Goal: Task Accomplishment & Management: Manage account settings

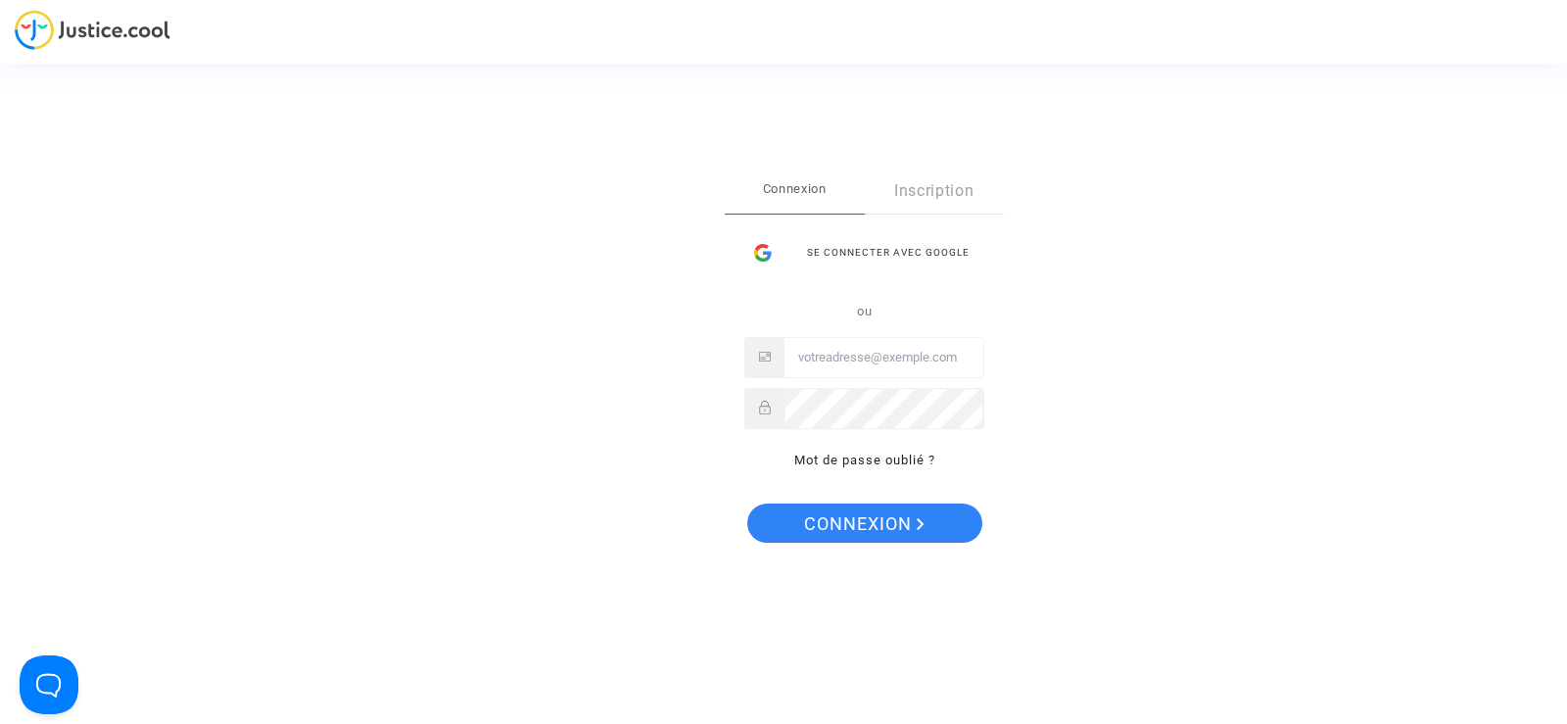
type input "[EMAIL_ADDRESS][DOMAIN_NAME]"
click at [892, 511] on span "Connexion" at bounding box center [864, 523] width 120 height 41
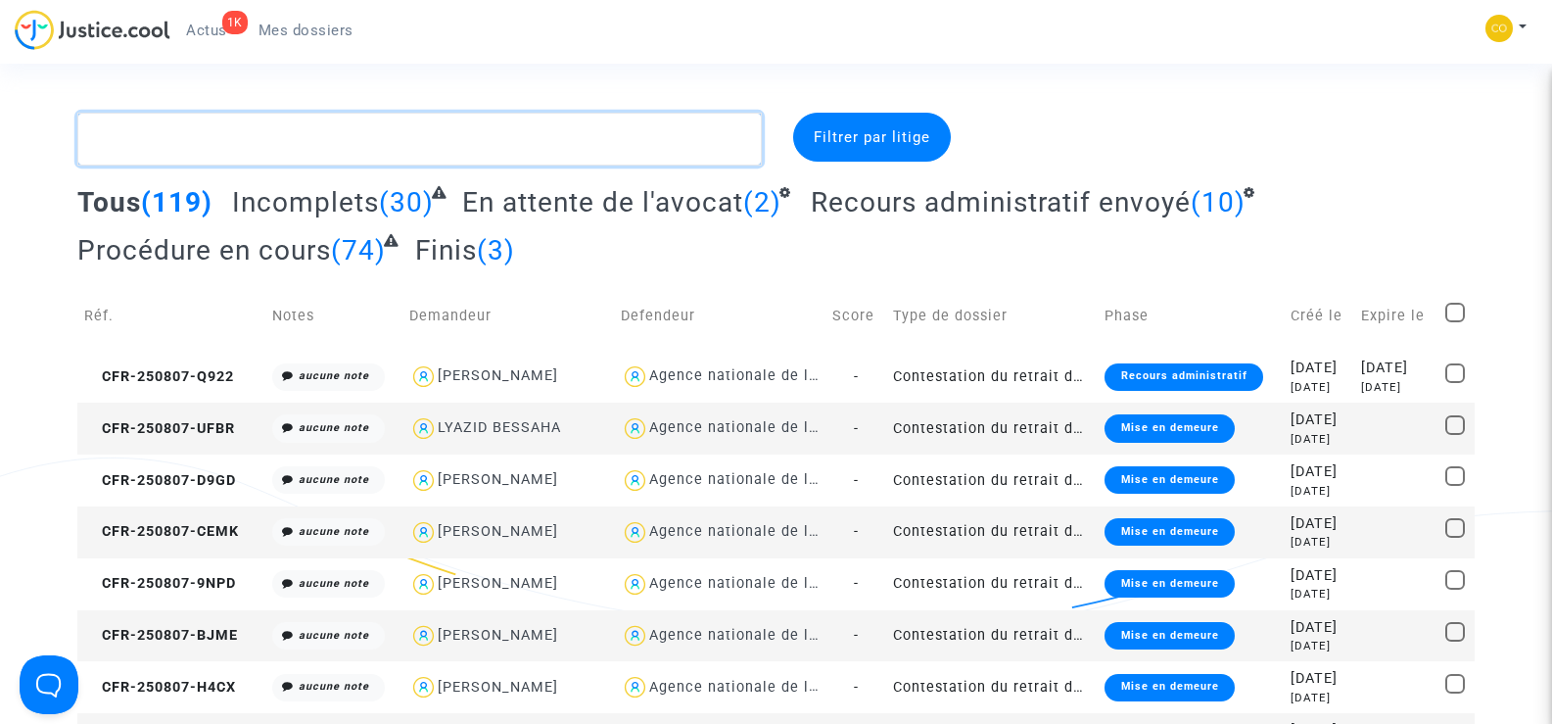
click at [188, 146] on textarea at bounding box center [419, 139] width 684 height 53
paste textarea "[PERSON_NAME]"
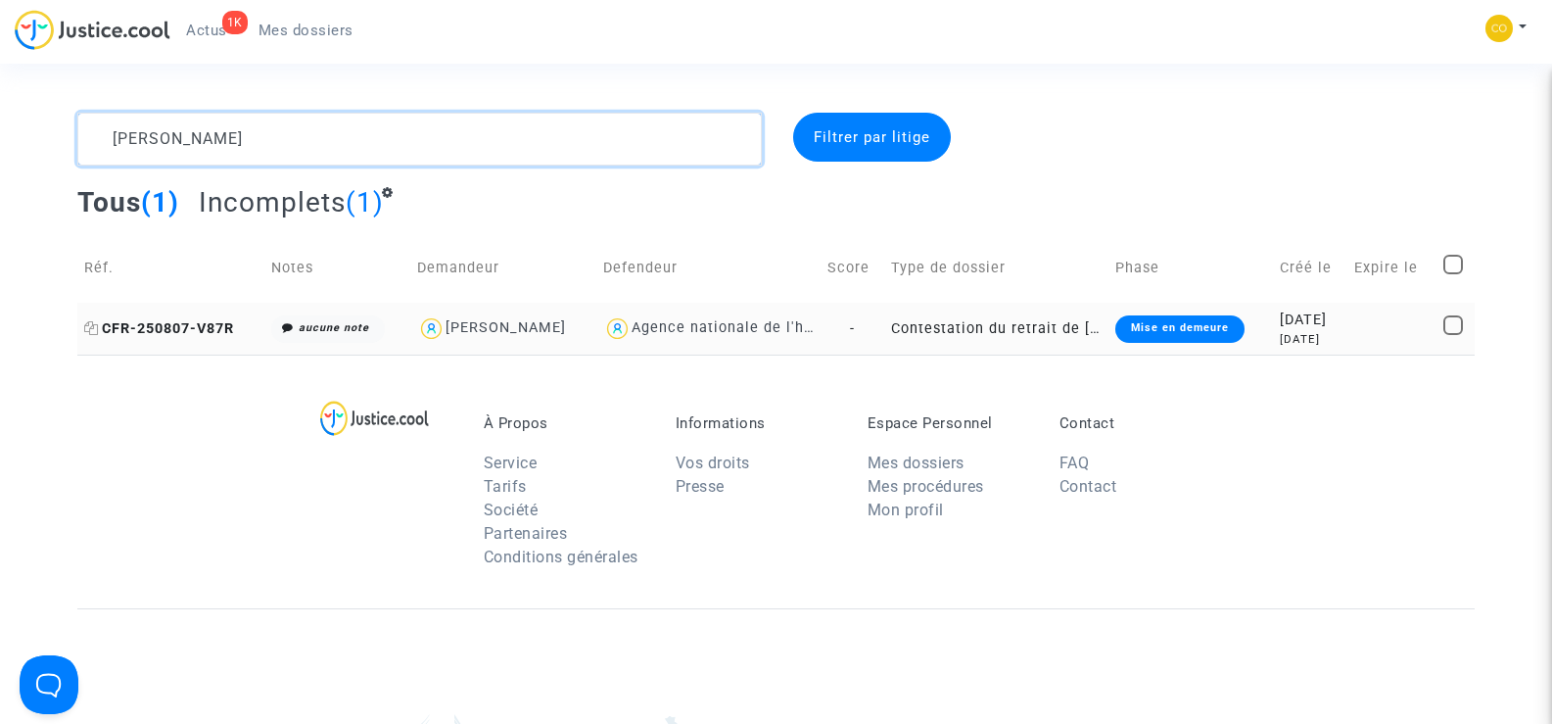
type textarea "[PERSON_NAME]"
click at [176, 322] on span "CFR-250807-V87R" at bounding box center [159, 328] width 150 height 17
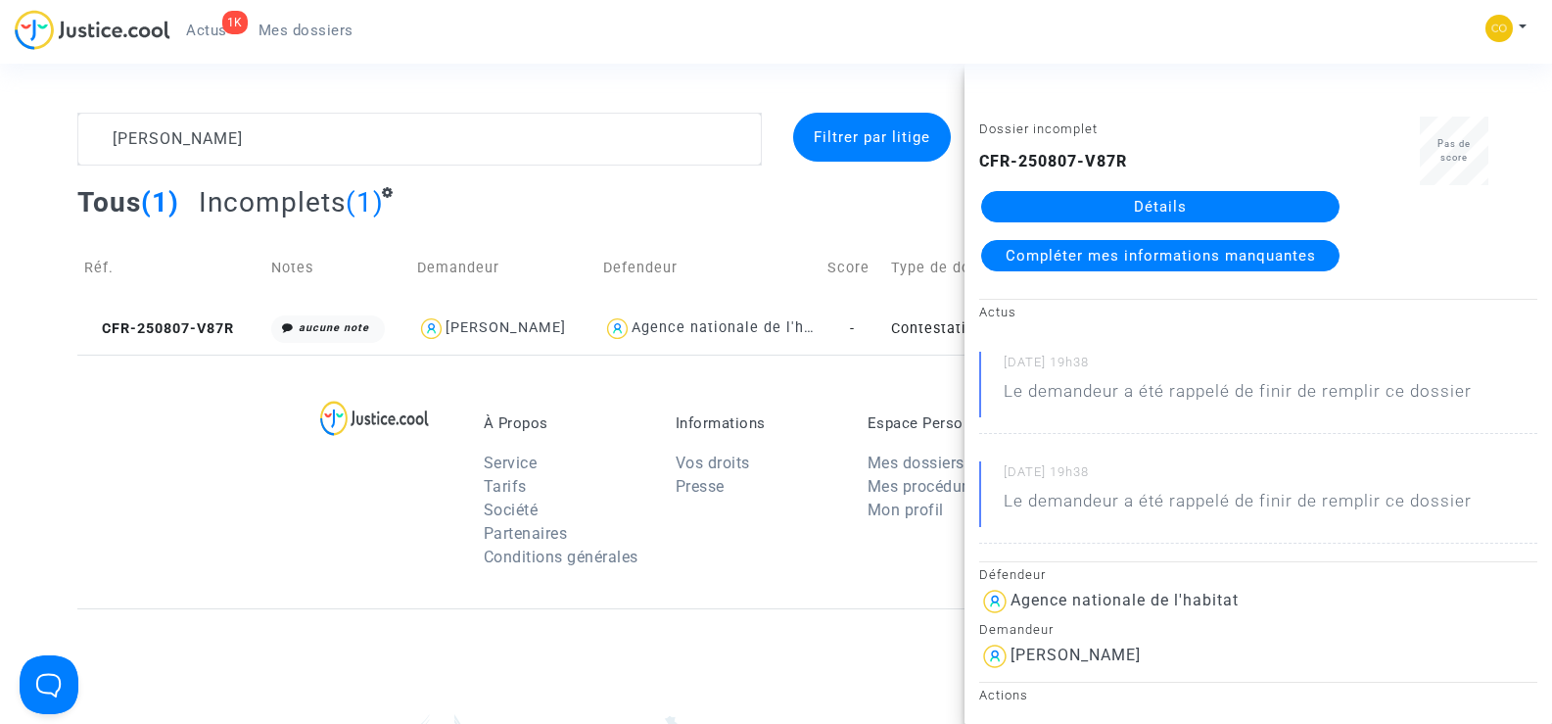
click at [1121, 201] on link "Détails" at bounding box center [1160, 206] width 358 height 31
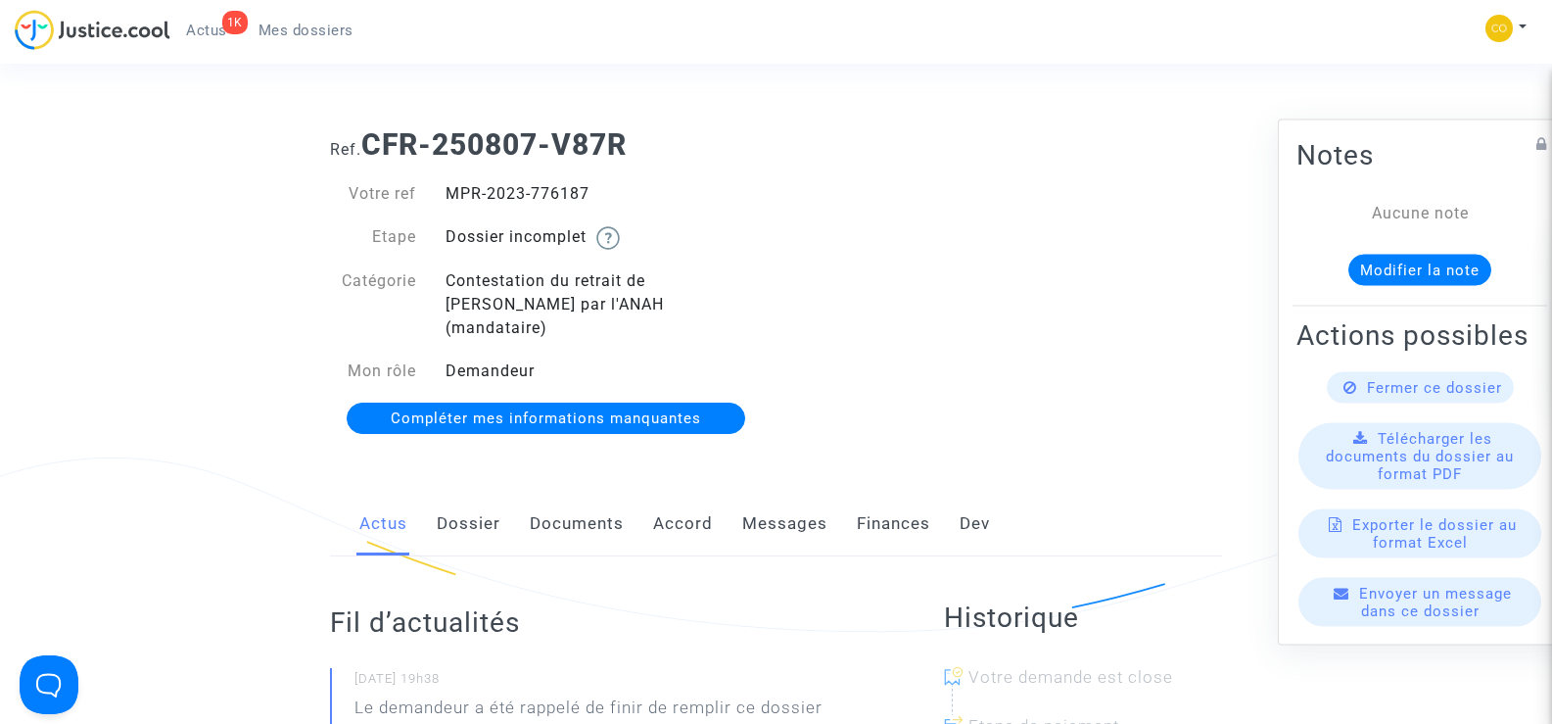
click at [568, 496] on link "Documents" at bounding box center [577, 524] width 94 height 65
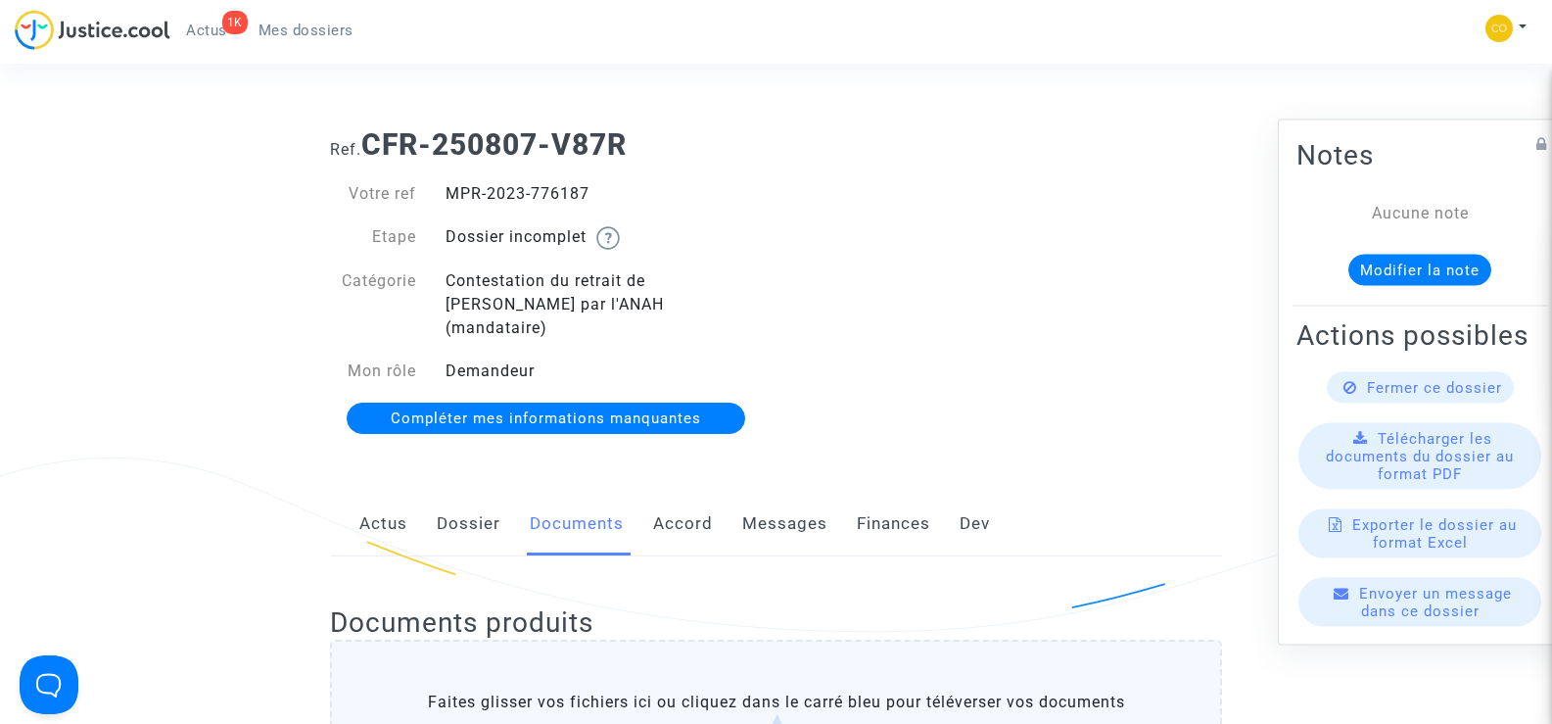
click at [293, 32] on span "Mes dossiers" at bounding box center [306, 31] width 95 height 18
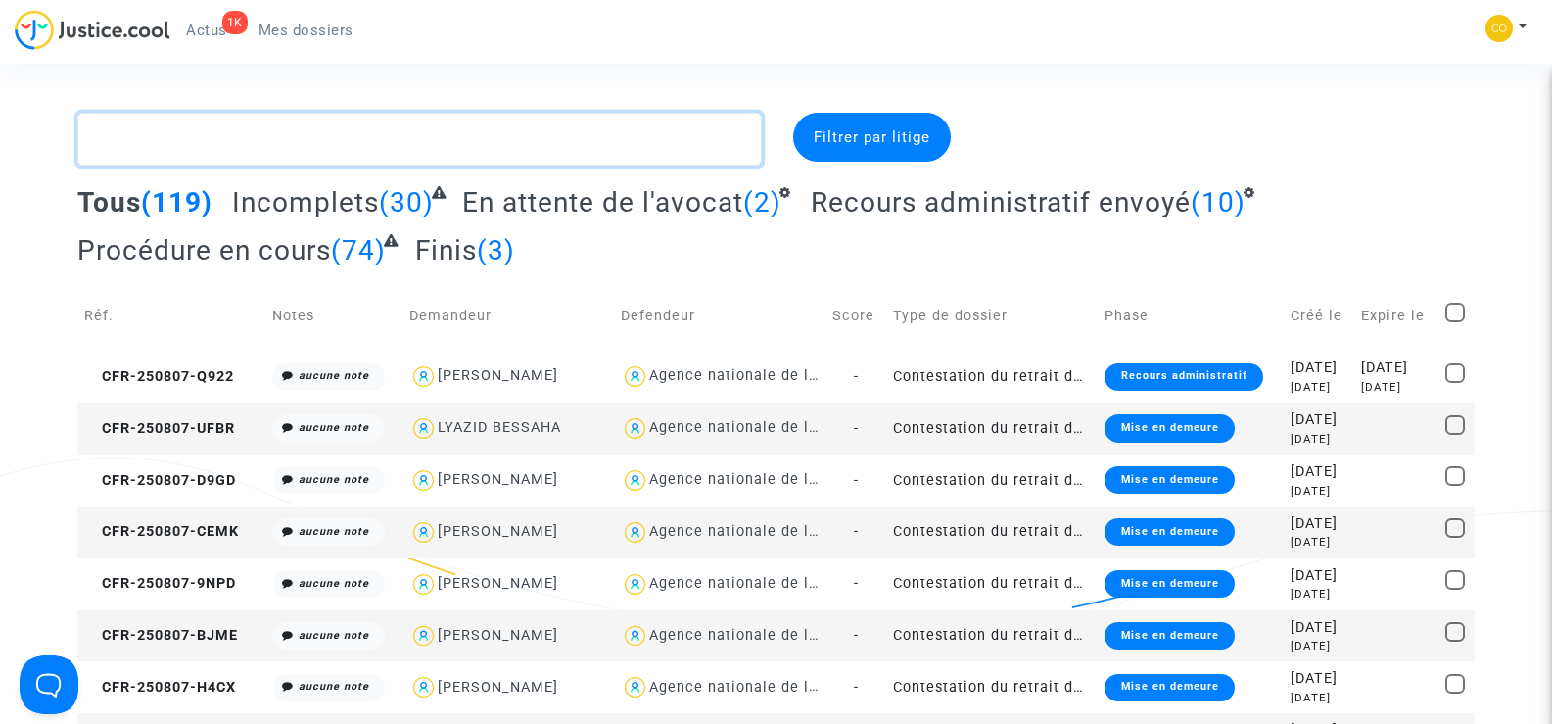
click at [191, 139] on textarea at bounding box center [419, 139] width 684 height 53
paste textarea "[PERSON_NAME]"
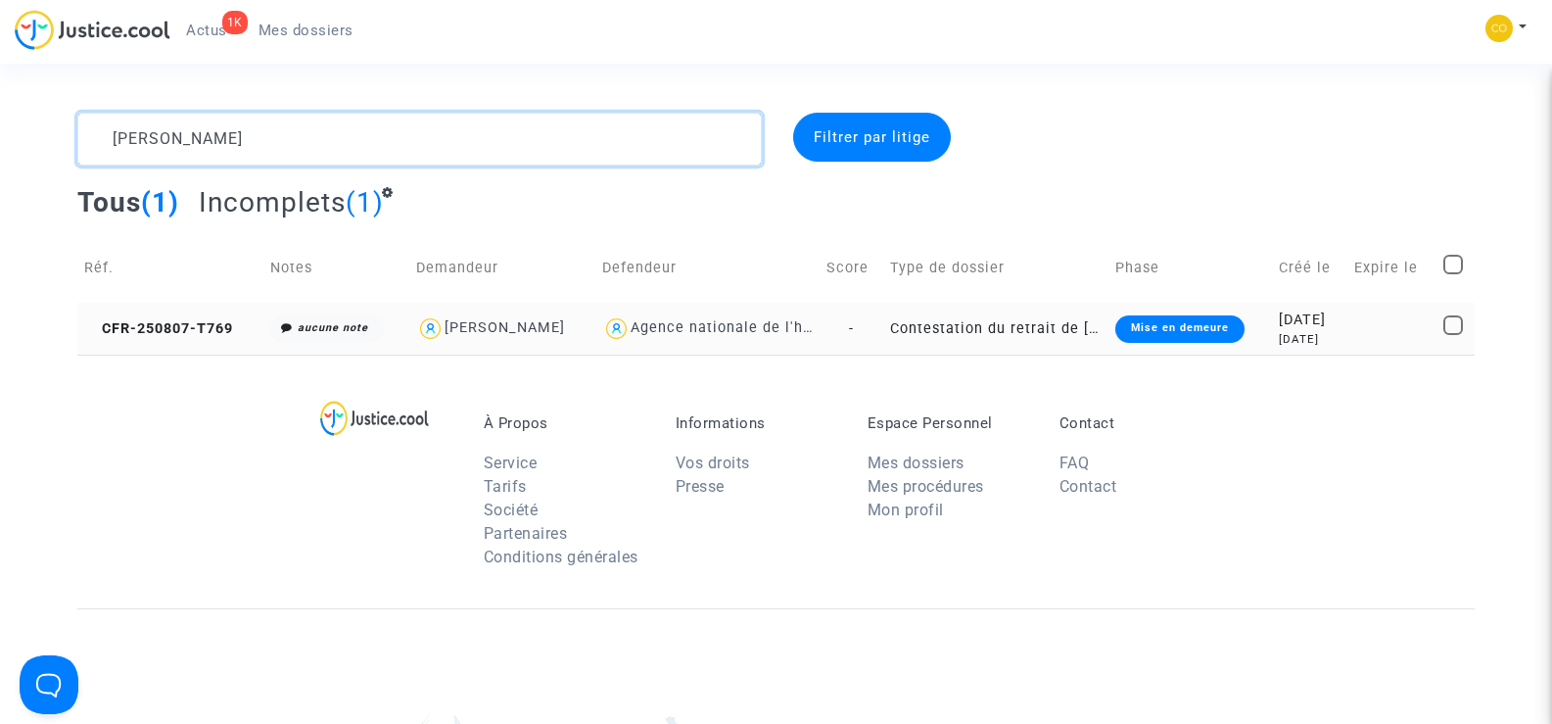
type textarea "[PERSON_NAME]"
click at [199, 340] on td "CFR-250807-T769" at bounding box center [170, 329] width 186 height 52
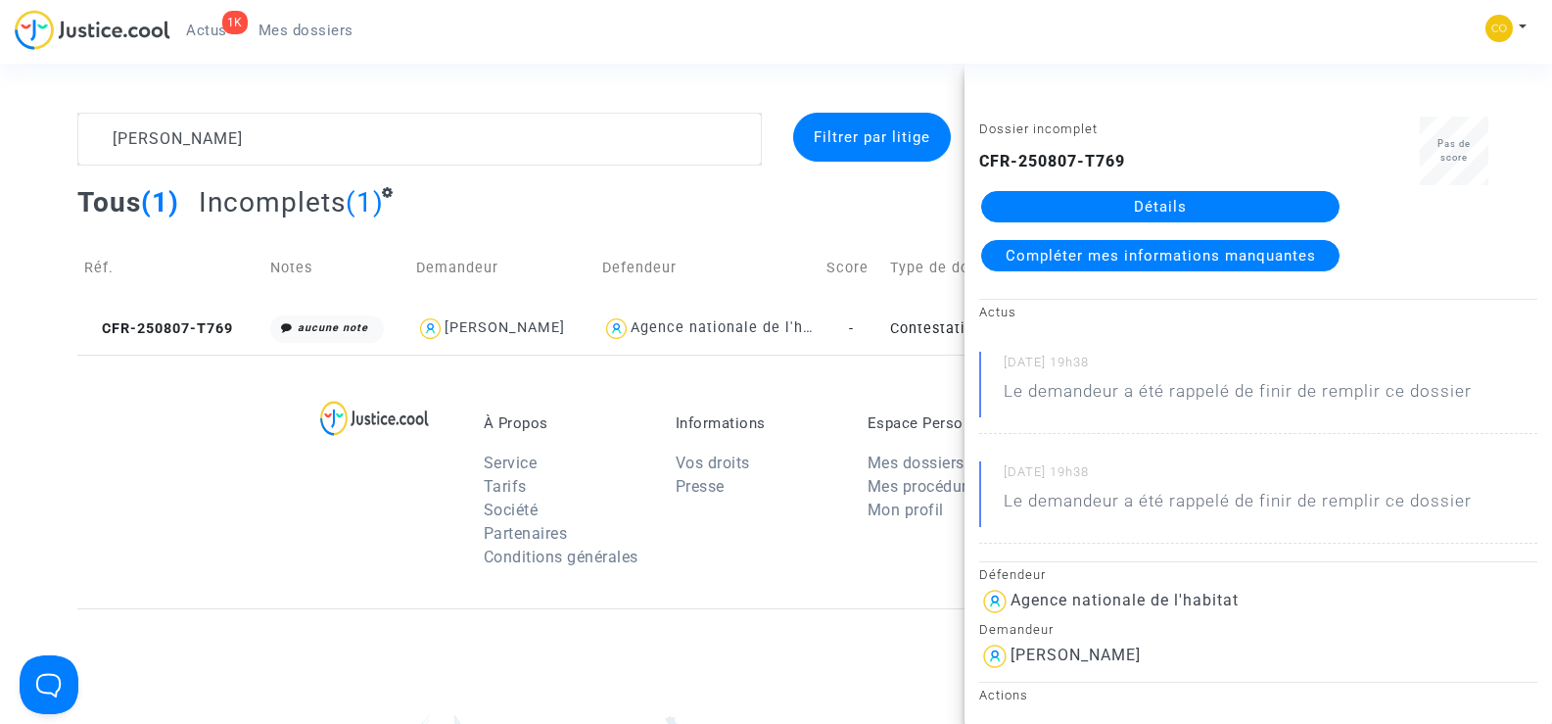
click at [1169, 197] on link "Détails" at bounding box center [1160, 206] width 358 height 31
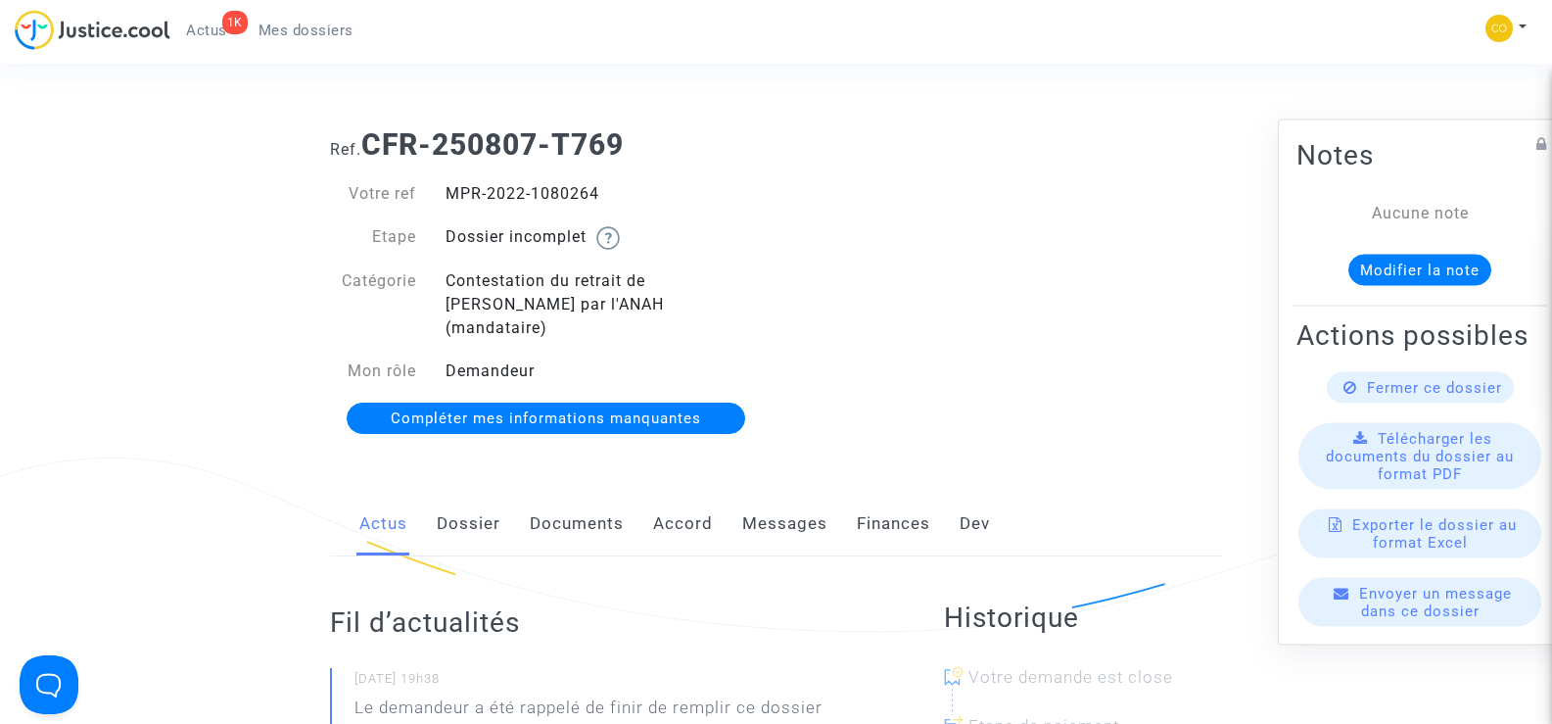
click at [545, 493] on link "Documents" at bounding box center [577, 524] width 94 height 65
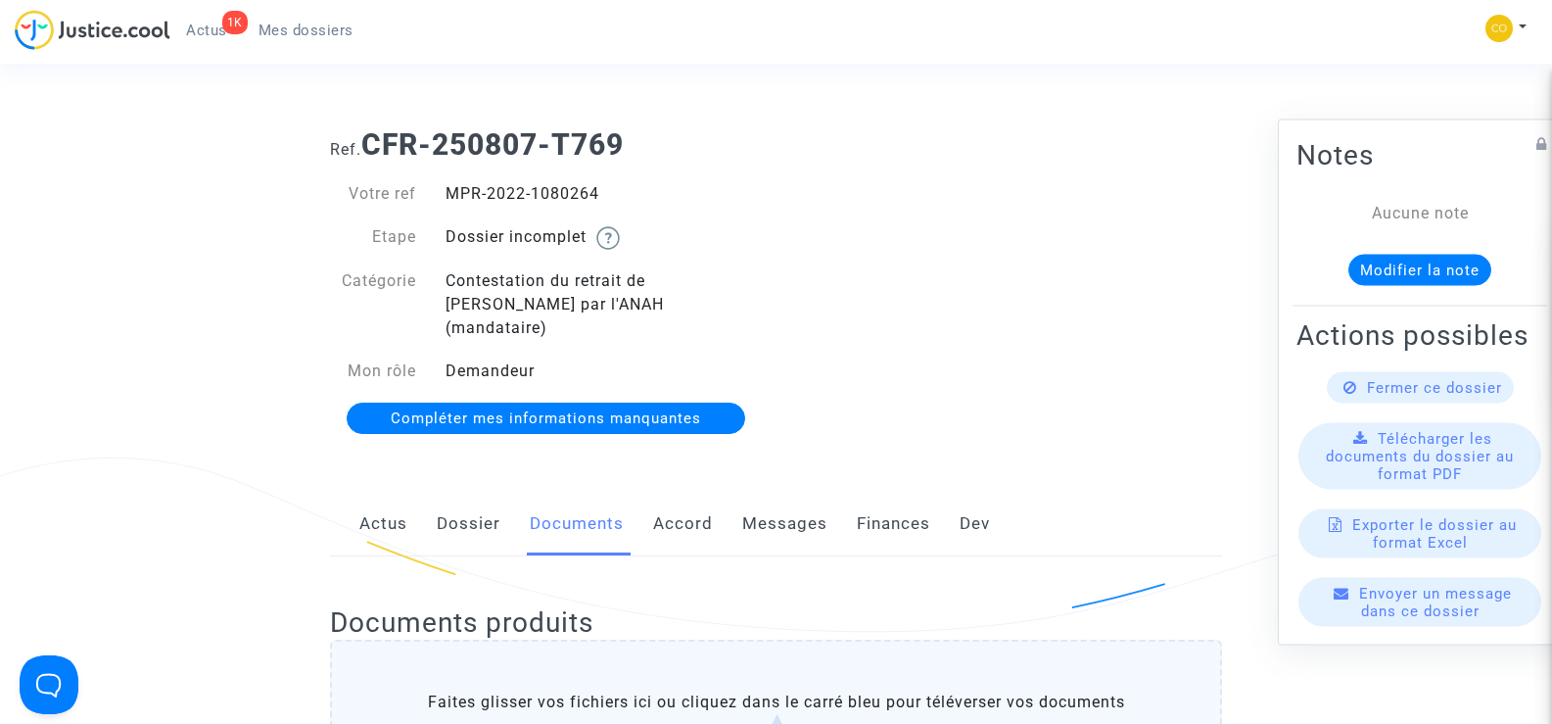
click at [317, 24] on span "Mes dossiers" at bounding box center [306, 31] width 95 height 18
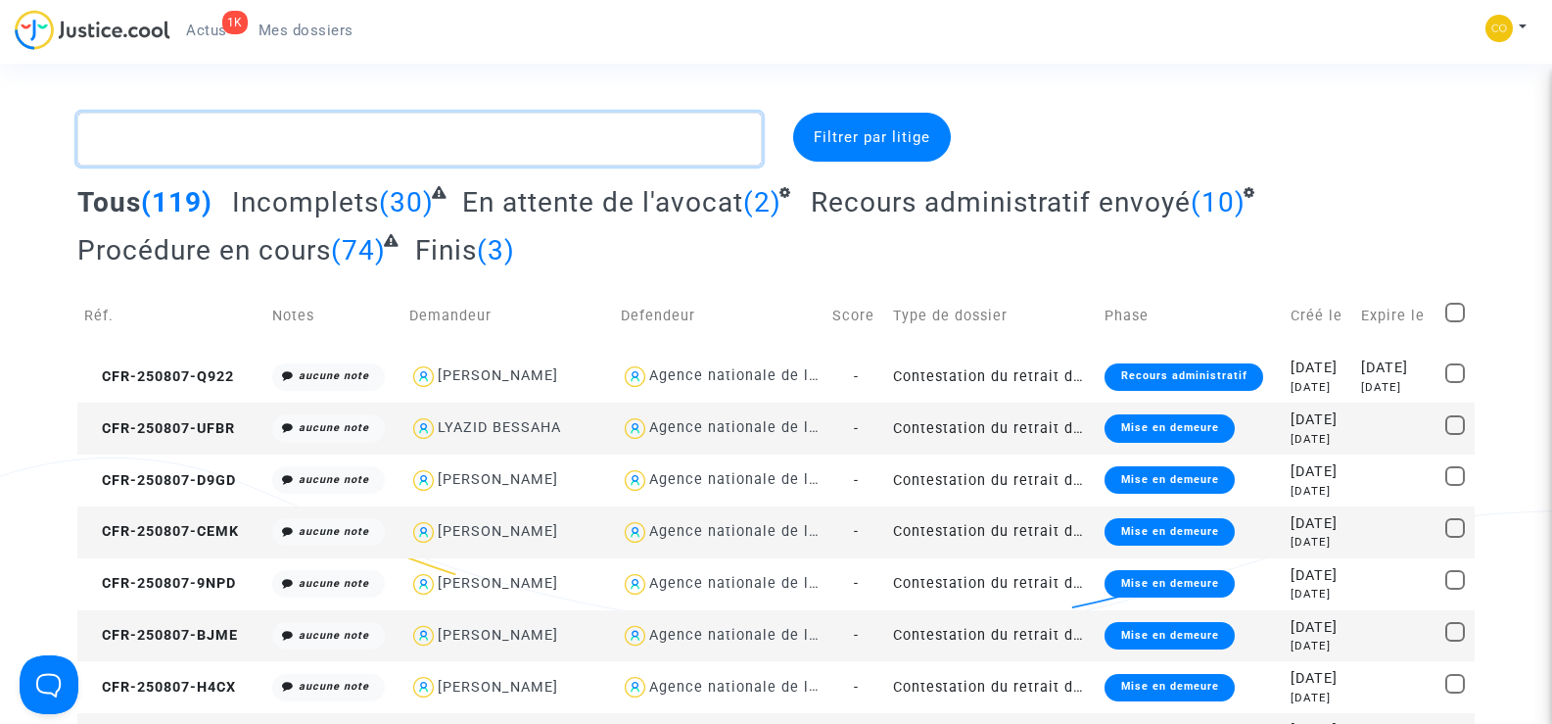
click at [241, 149] on textarea at bounding box center [419, 139] width 684 height 53
paste textarea "BERAMDANE LAROUCI"
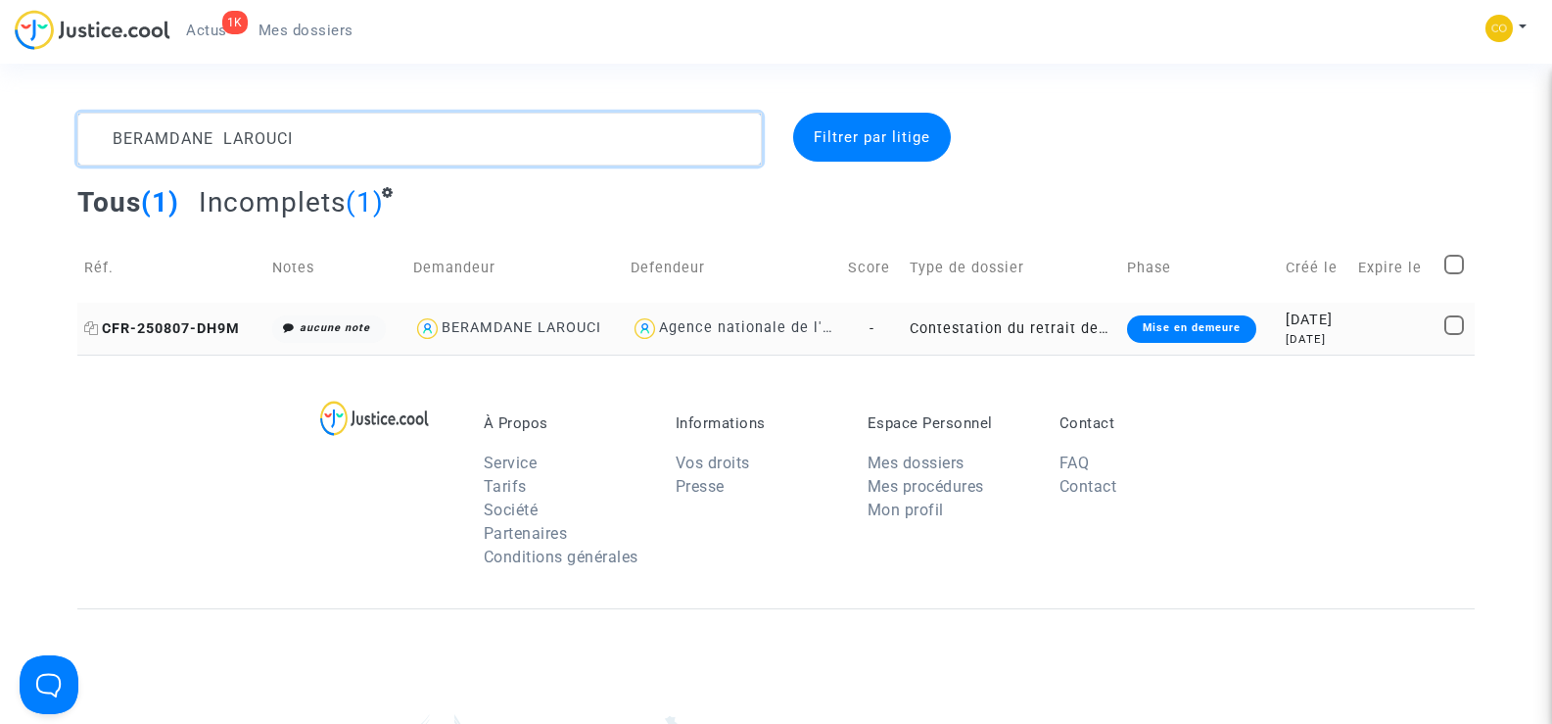
type textarea "BERAMDANE LAROUCI"
click at [194, 329] on span "CFR-250807-DH9M" at bounding box center [162, 328] width 156 height 17
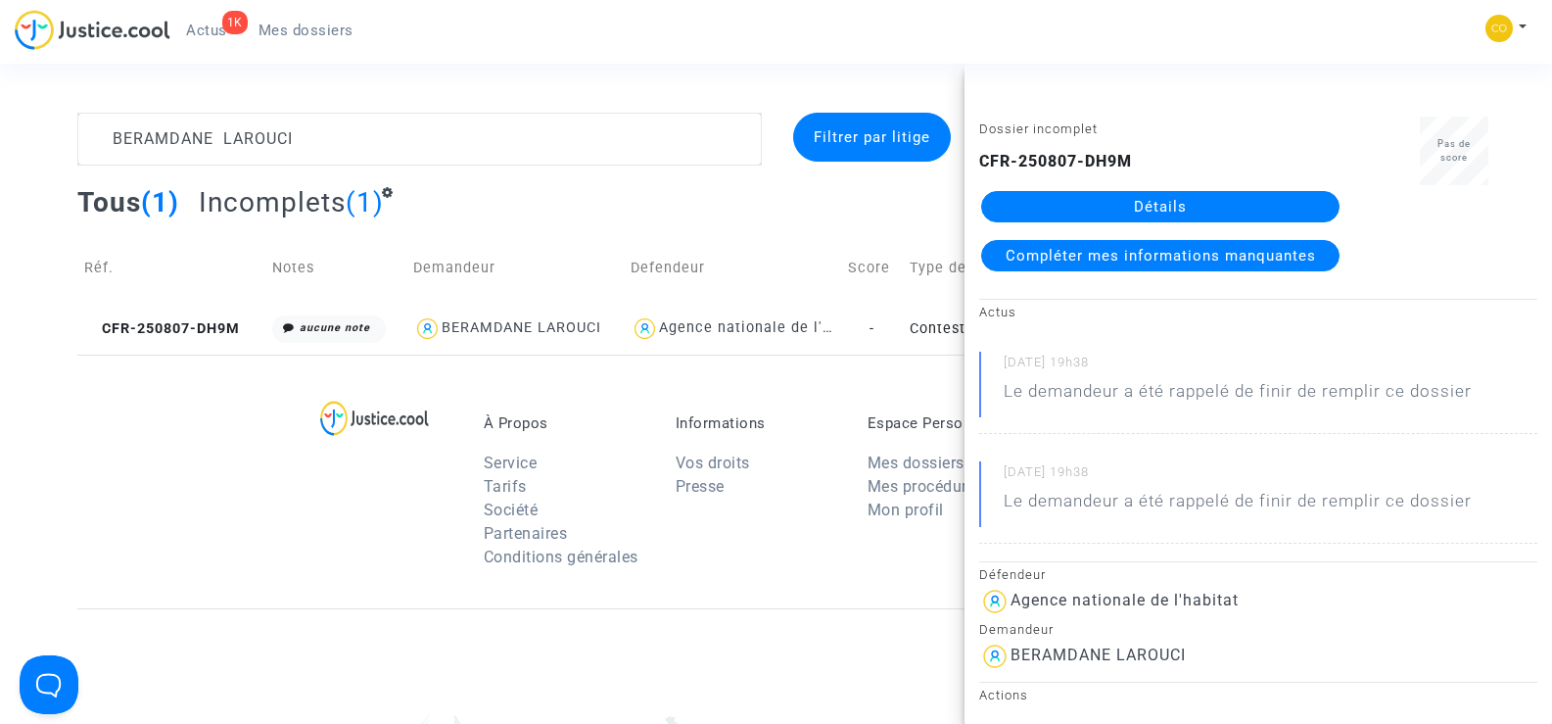
click at [1273, 196] on link "Détails" at bounding box center [1160, 206] width 358 height 31
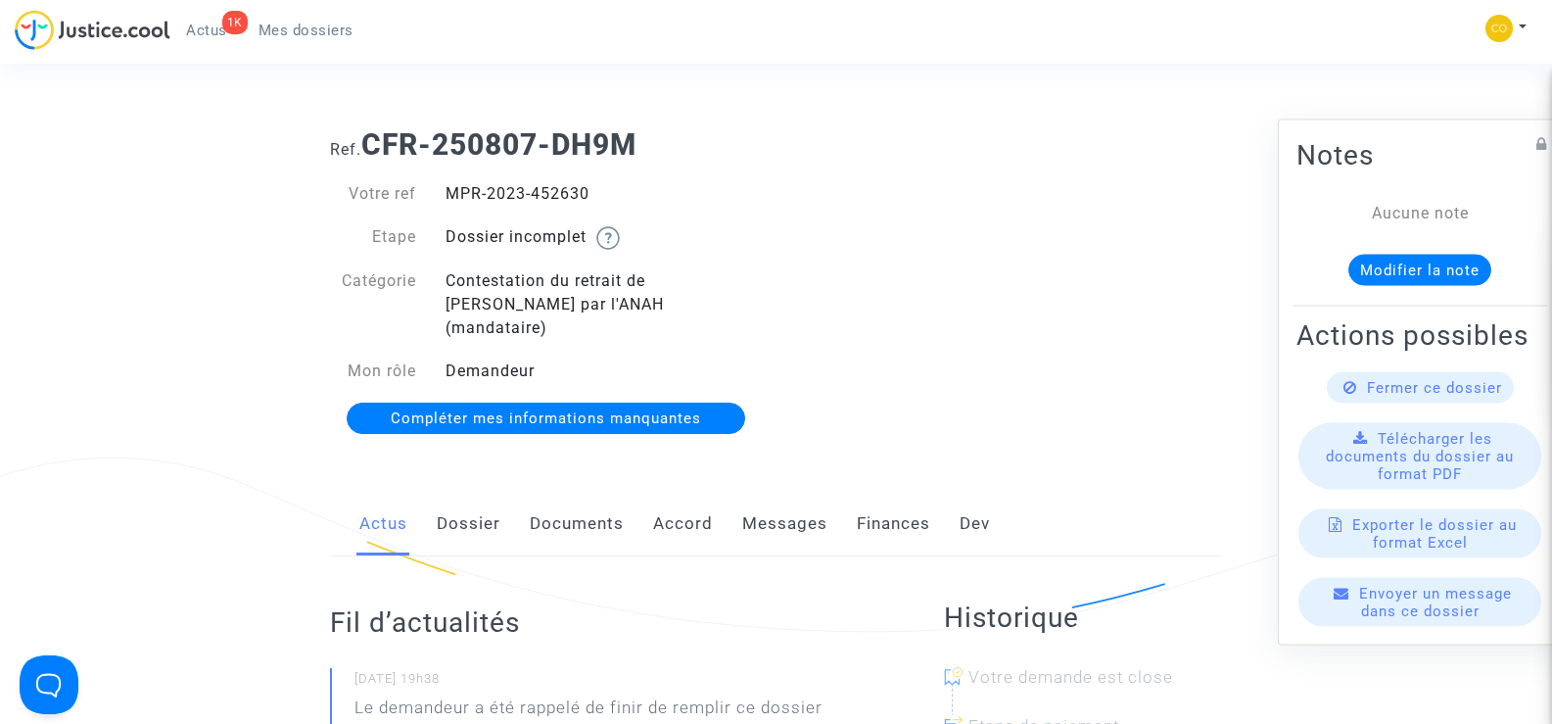
click at [595, 492] on link "Documents" at bounding box center [577, 524] width 94 height 65
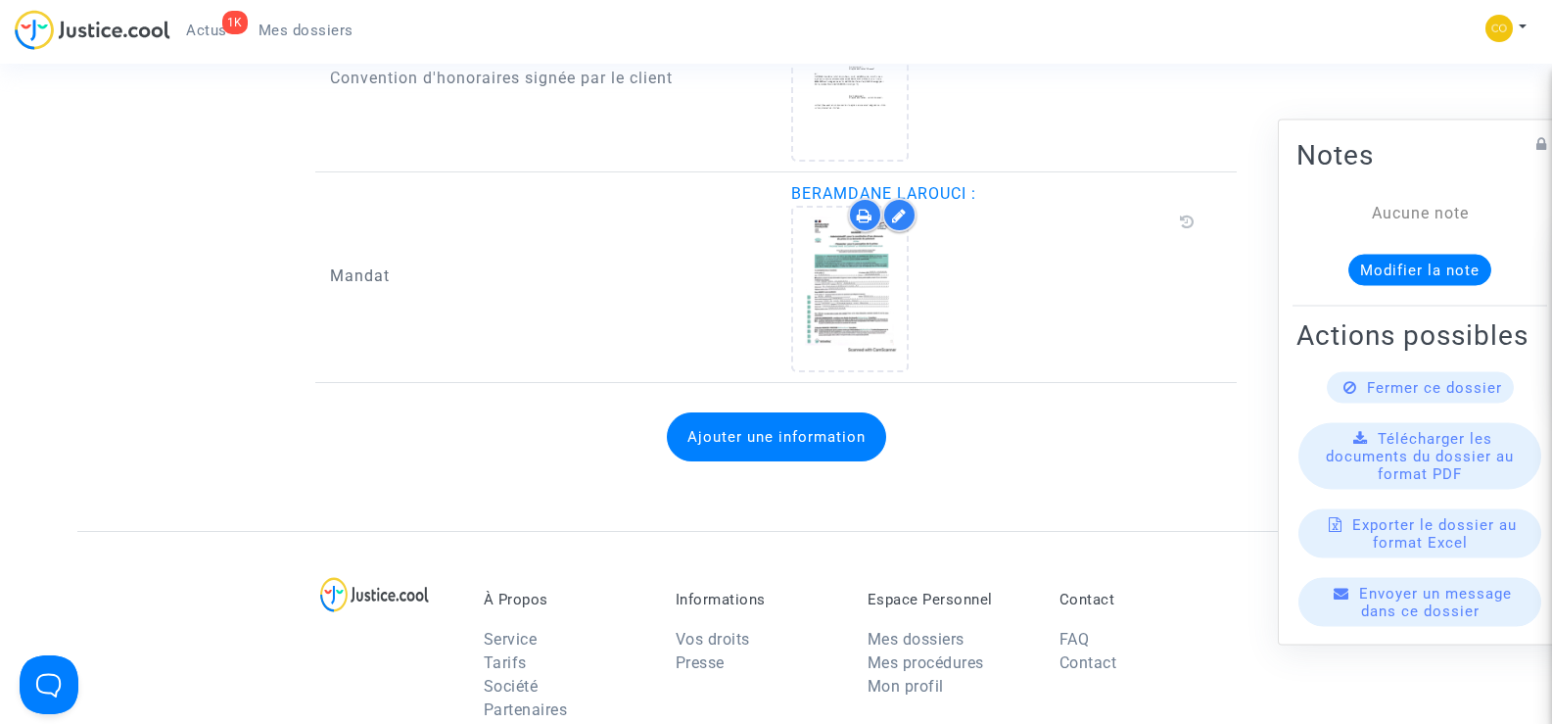
scroll to position [2350, 0]
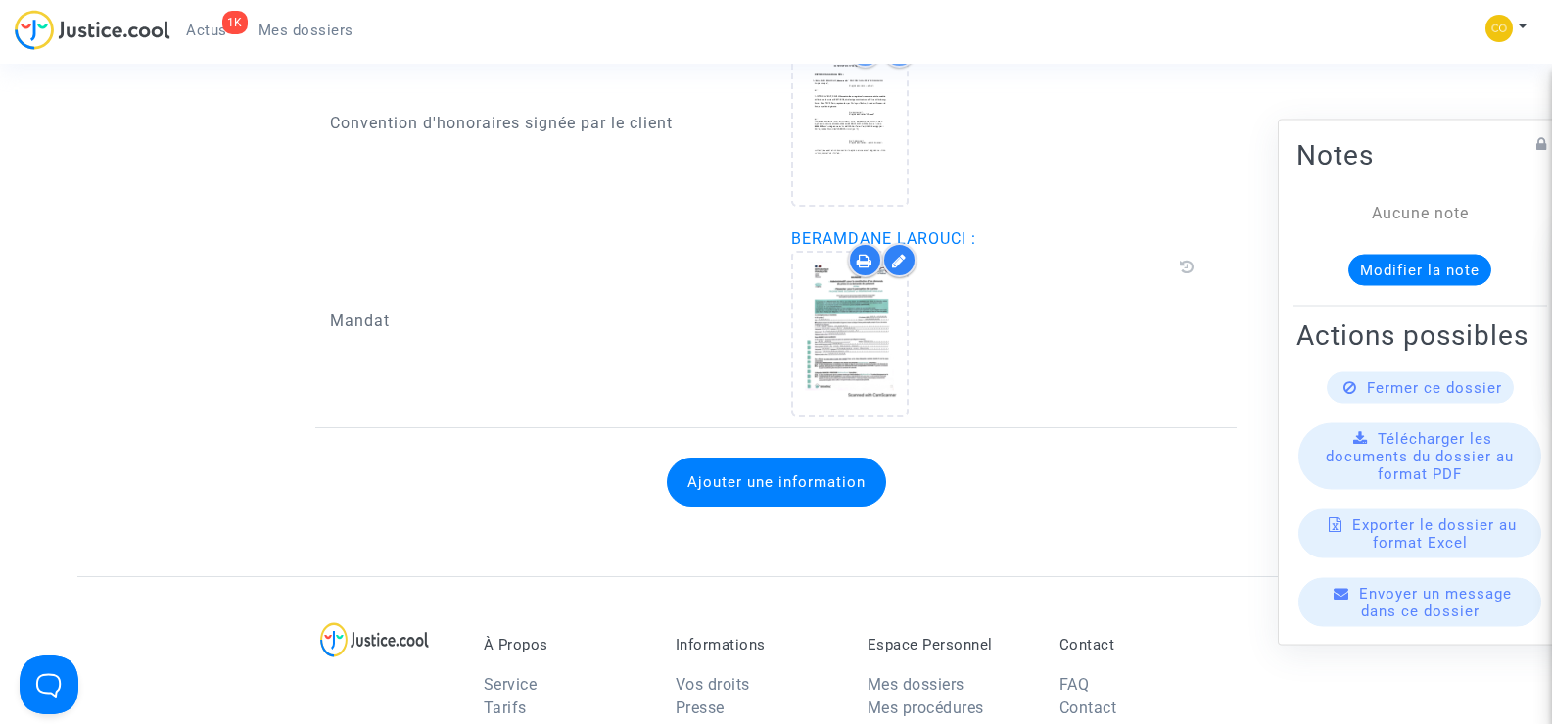
click at [1177, 438] on div "Ajouter une information" at bounding box center [776, 482] width 892 height 88
click at [1152, 455] on div "Ajouter une information" at bounding box center [776, 482] width 892 height 88
click at [308, 680] on div "À Propos Service Tarifs Société Partenaires Conditions générales Informations V…" at bounding box center [775, 703] width 1397 height 254
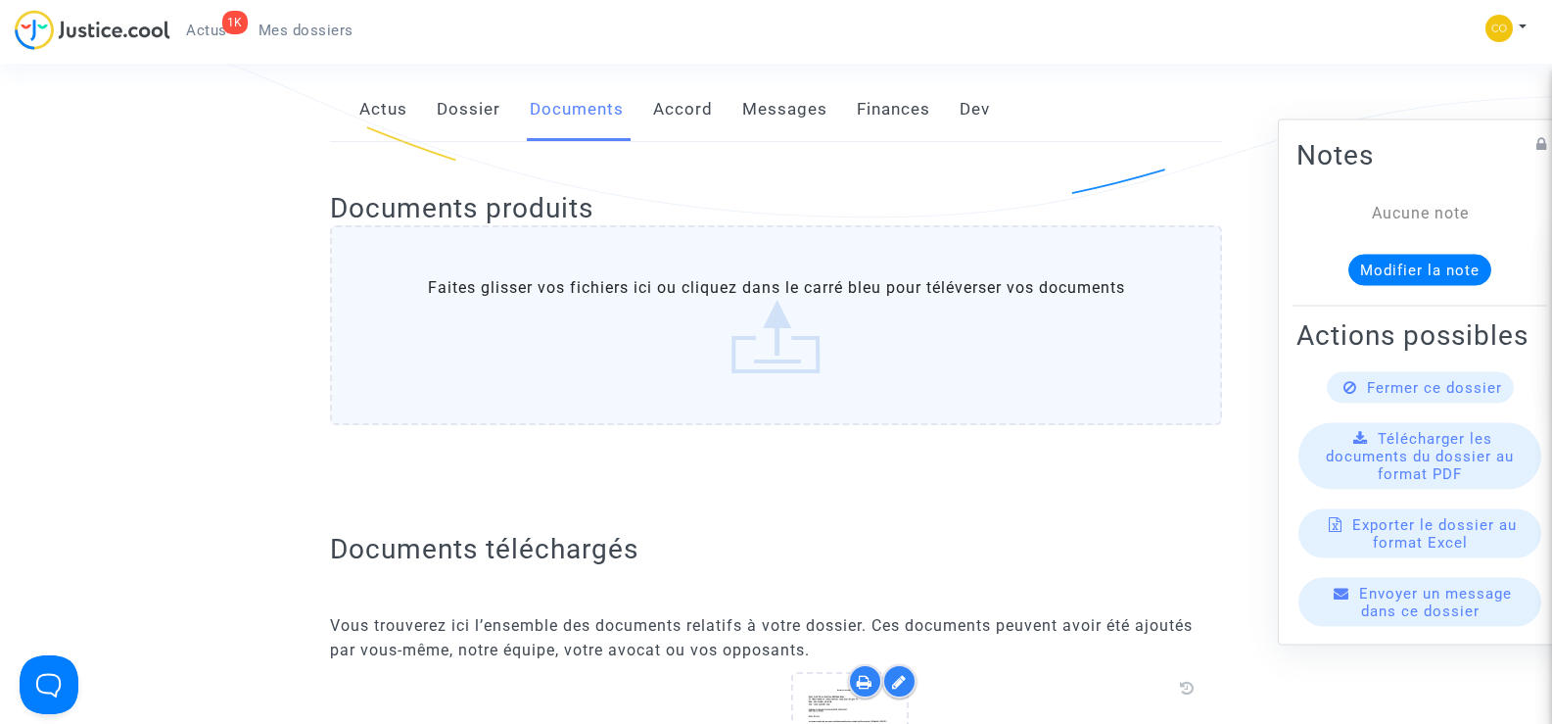
scroll to position [0, 0]
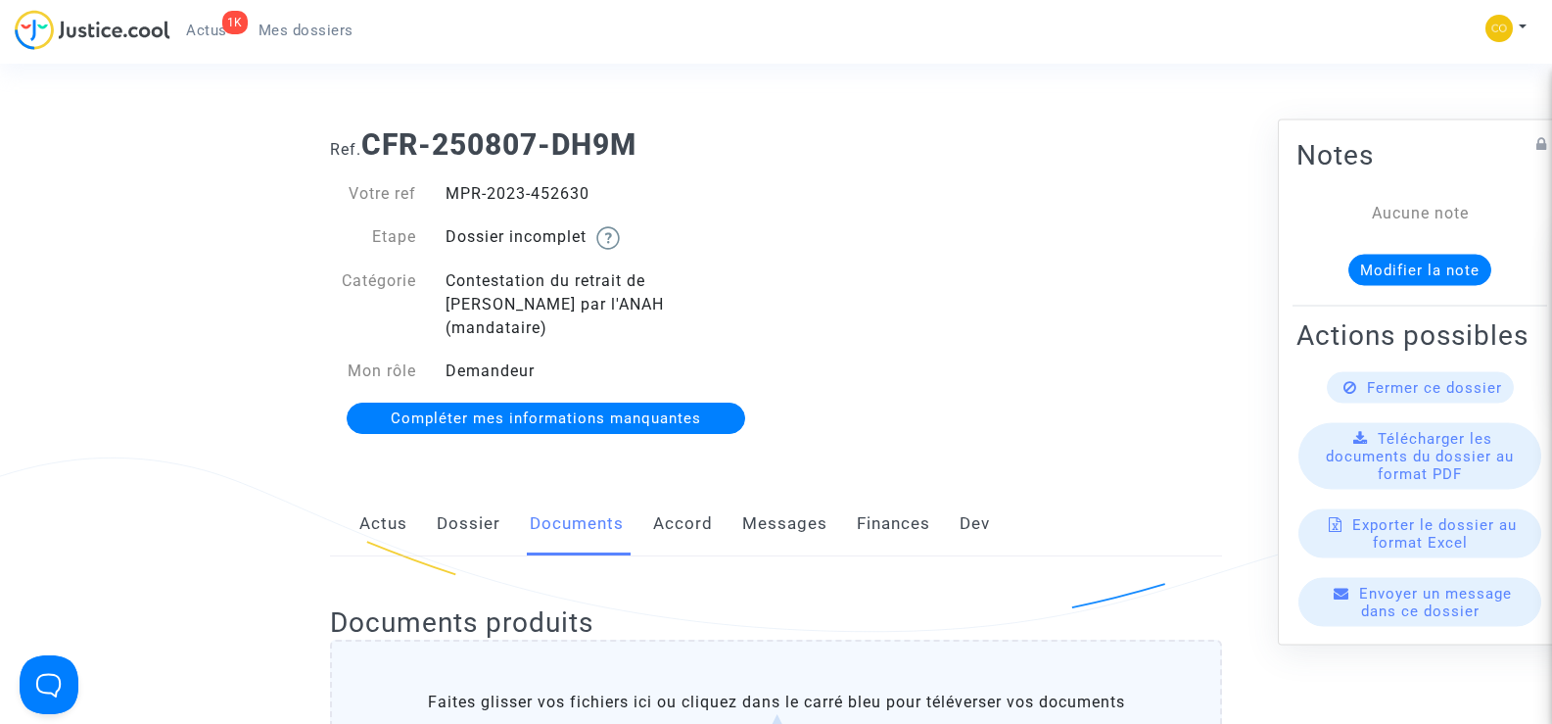
drag, startPoint x: 603, startPoint y: 199, endPoint x: 448, endPoint y: 191, distance: 154.9
click at [448, 191] on div "MPR-2023-452630" at bounding box center [604, 194] width 346 height 24
copy div "MPR-2023-452630"
click at [1131, 320] on div "Ref. CFR-250807-DH9M Votre ref MPR-2023-452630 Etape Dossier incomplet Catégori…" at bounding box center [775, 282] width 921 height 339
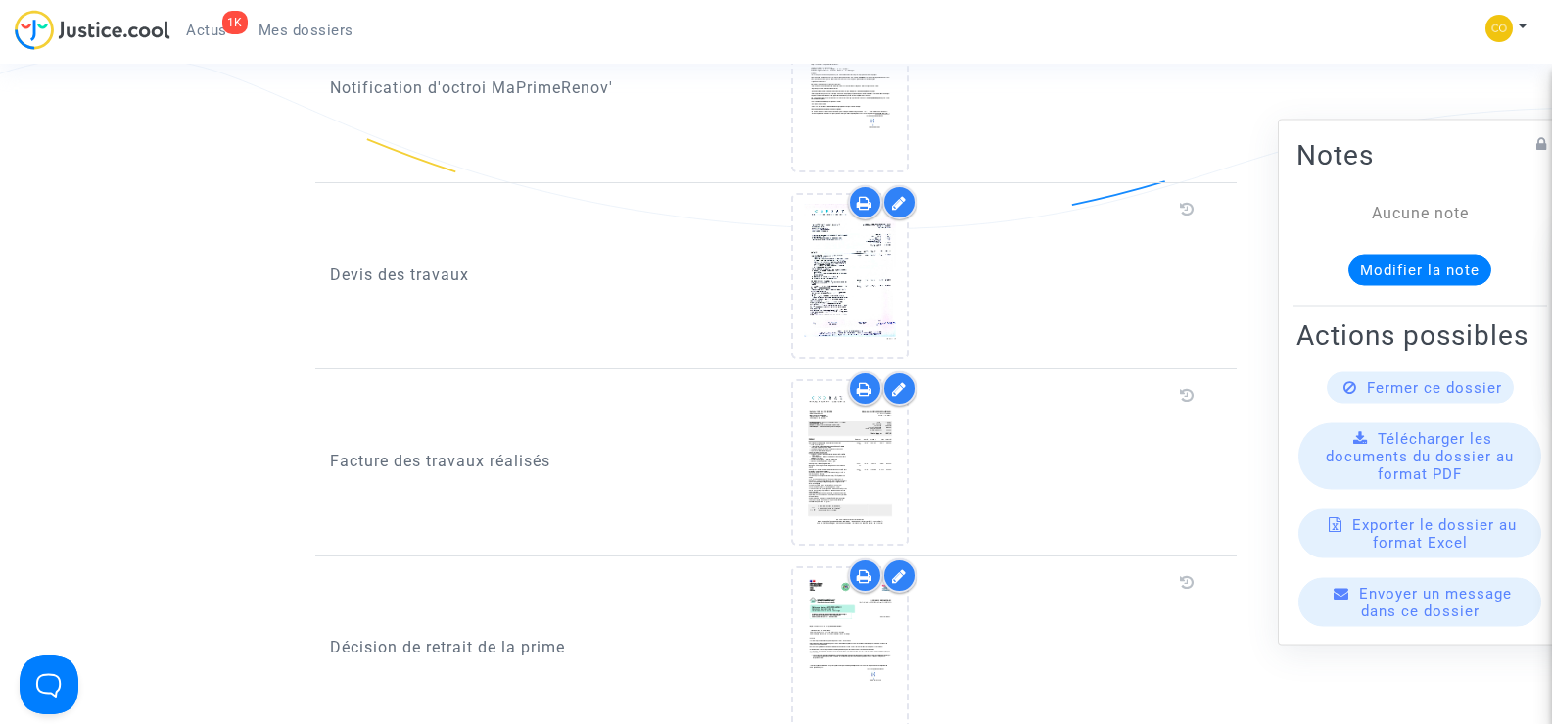
scroll to position [1273, 0]
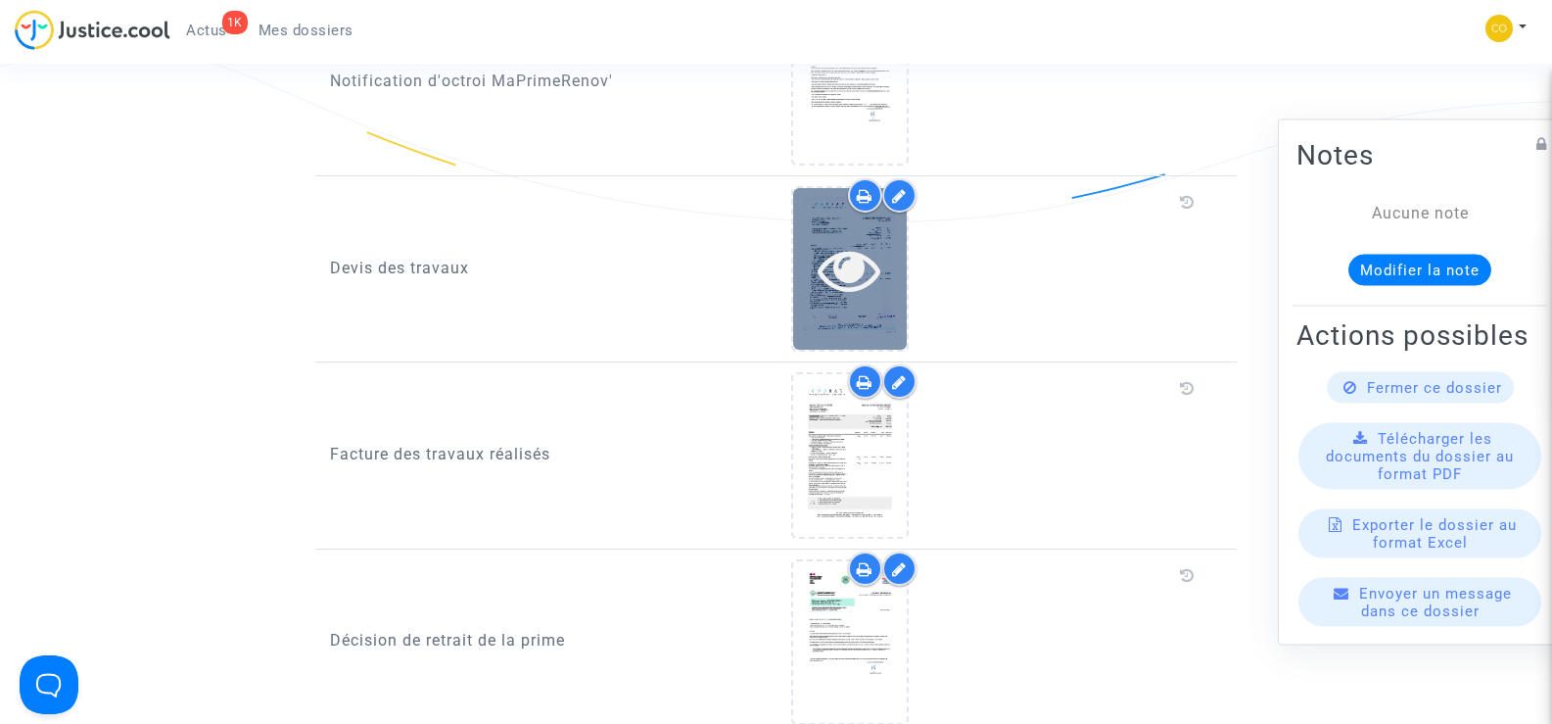
click at [839, 246] on icon at bounding box center [850, 269] width 64 height 63
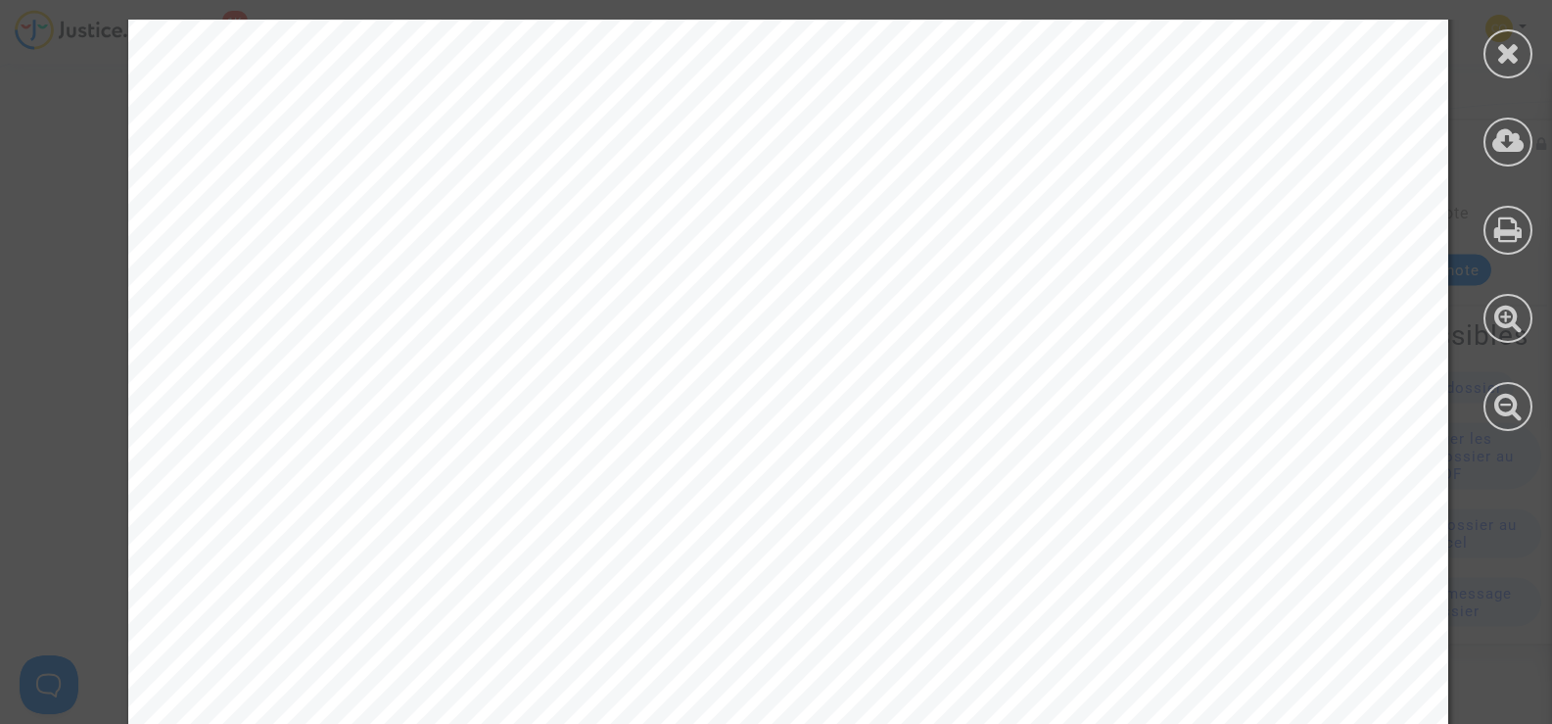
scroll to position [0, 0]
click at [1517, 60] on icon at bounding box center [1508, 52] width 24 height 29
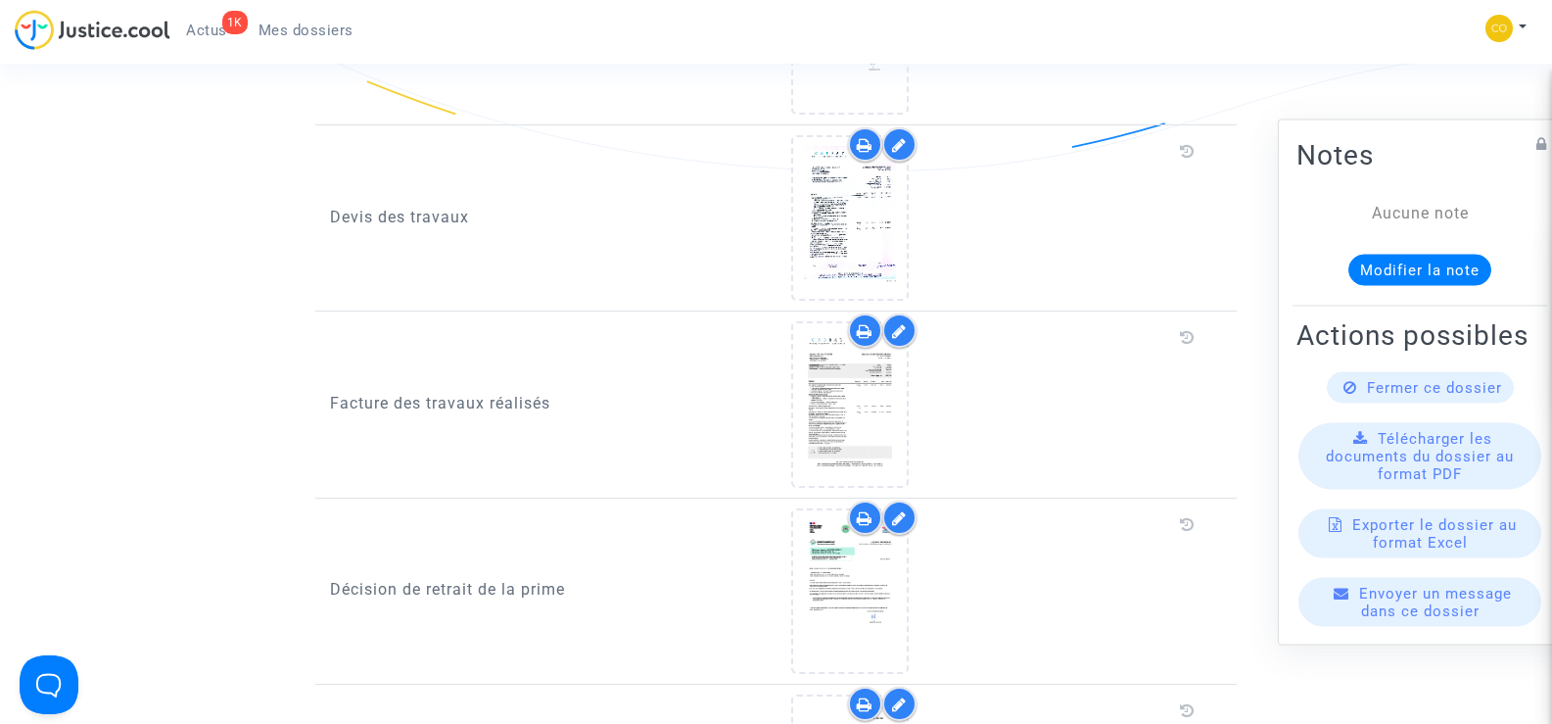
scroll to position [1371, 0]
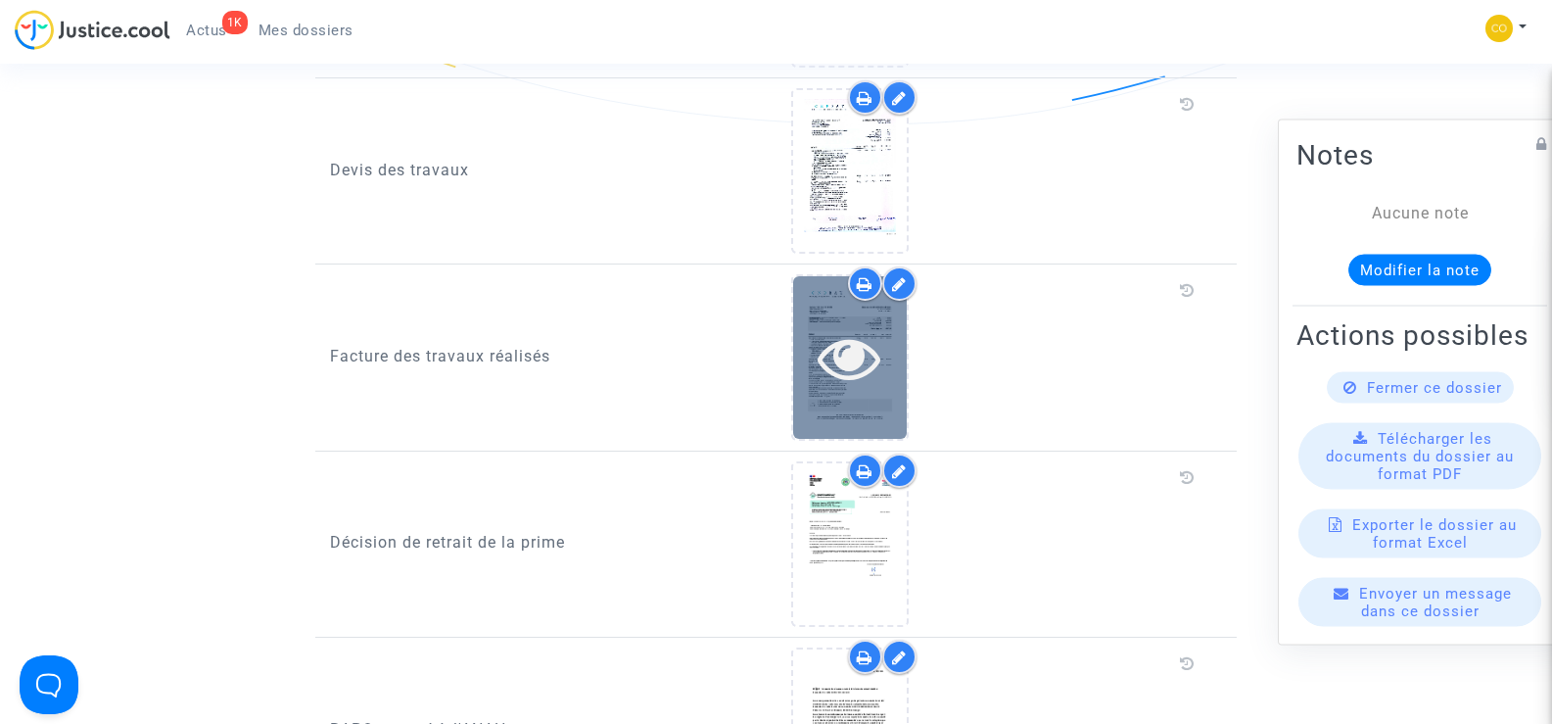
click at [859, 326] on icon at bounding box center [850, 357] width 64 height 63
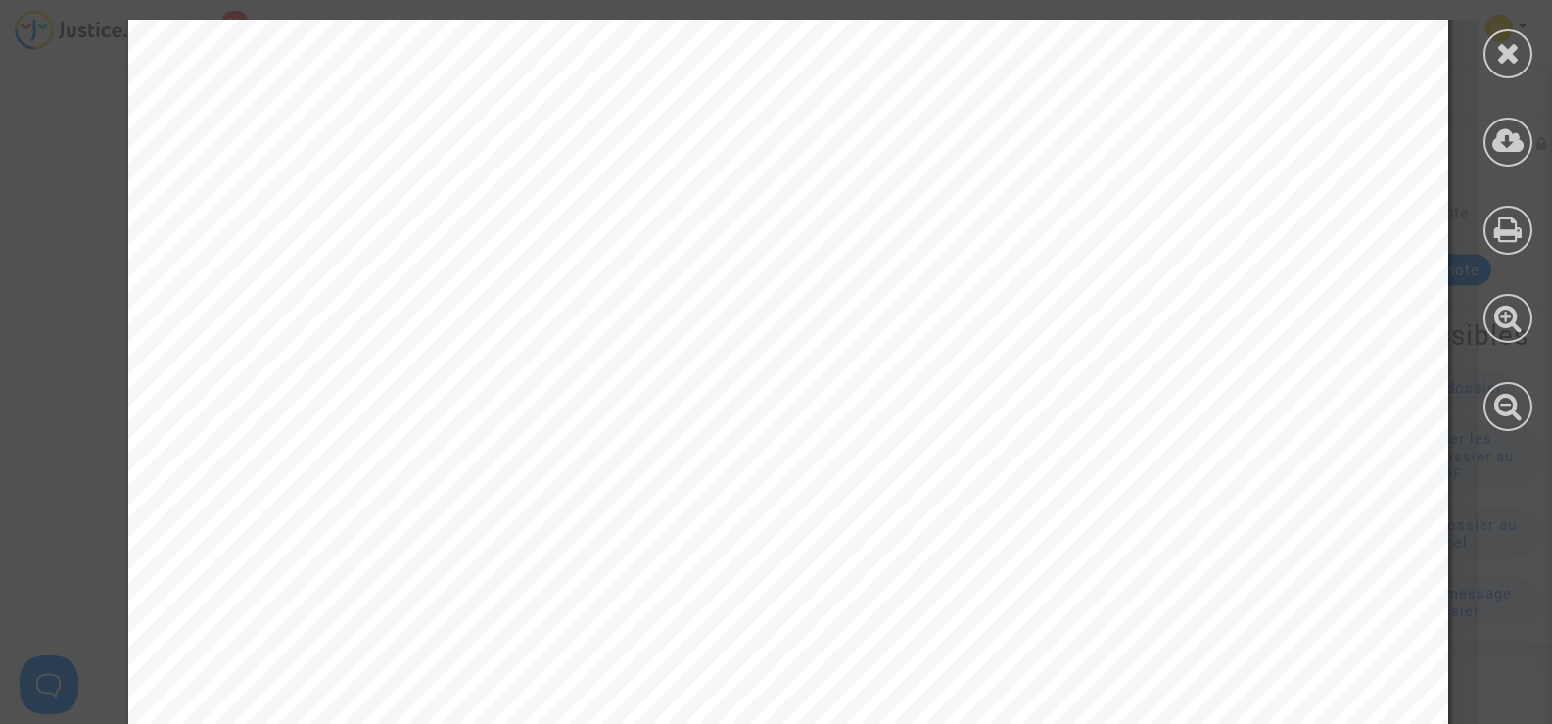
scroll to position [323, 0]
click at [1515, 39] on icon at bounding box center [1508, 52] width 24 height 29
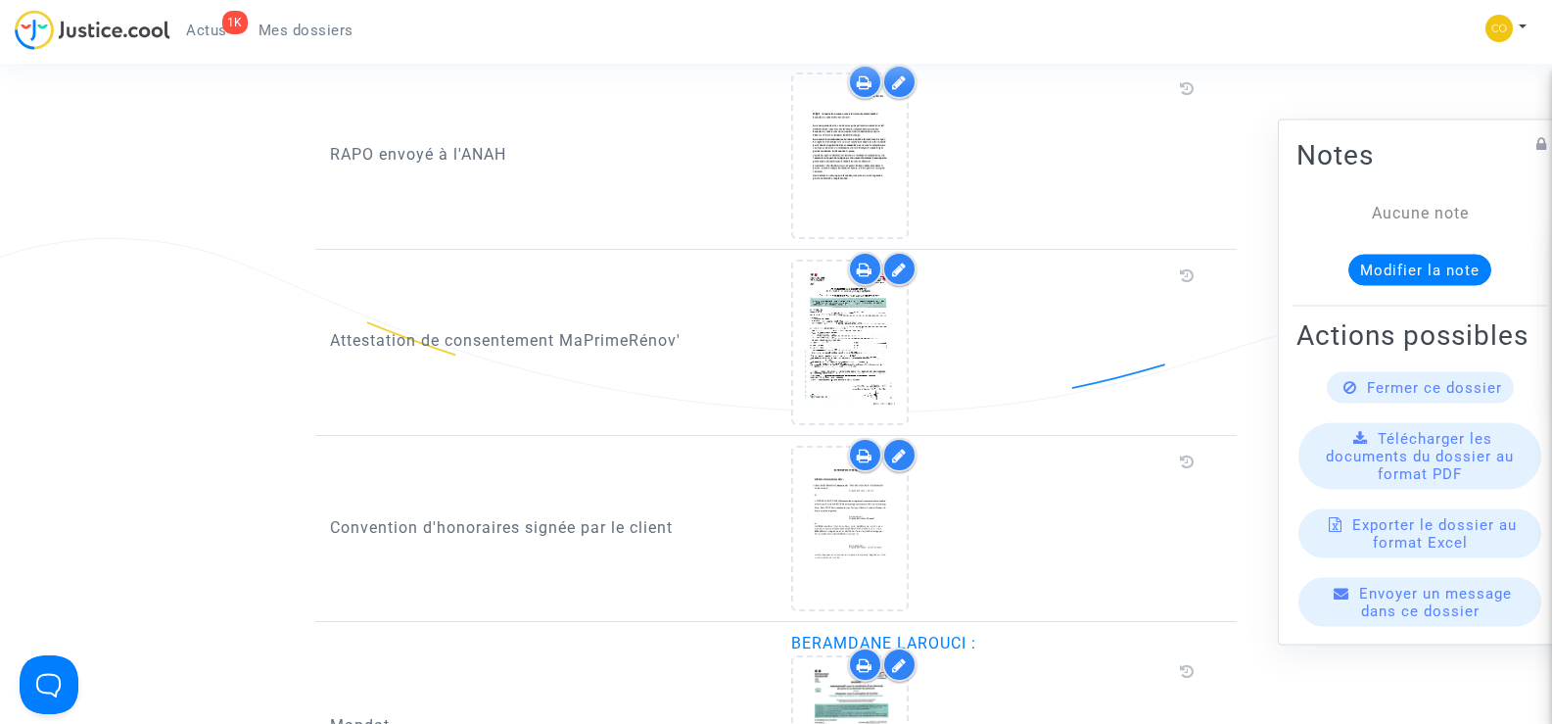
scroll to position [1958, 0]
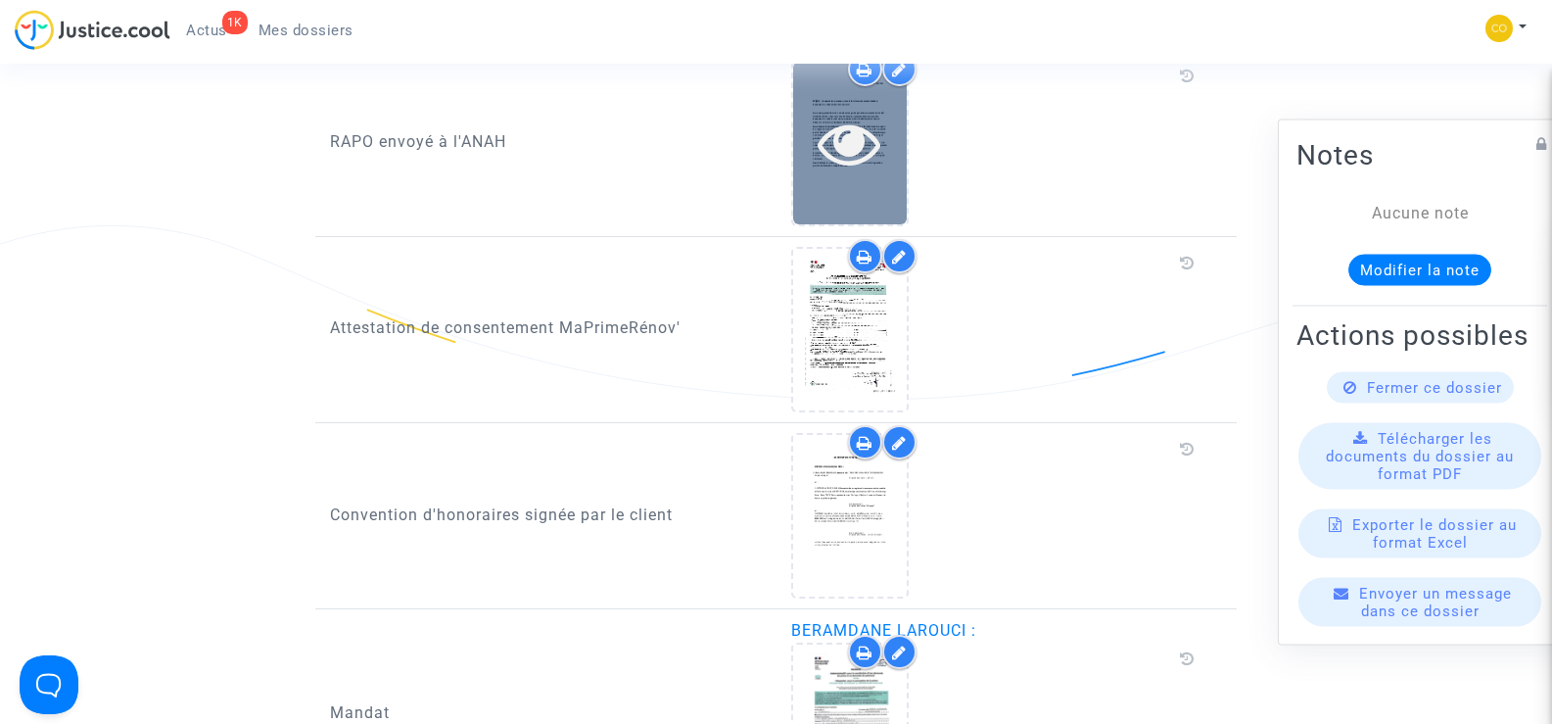
click at [888, 145] on div at bounding box center [850, 143] width 114 height 63
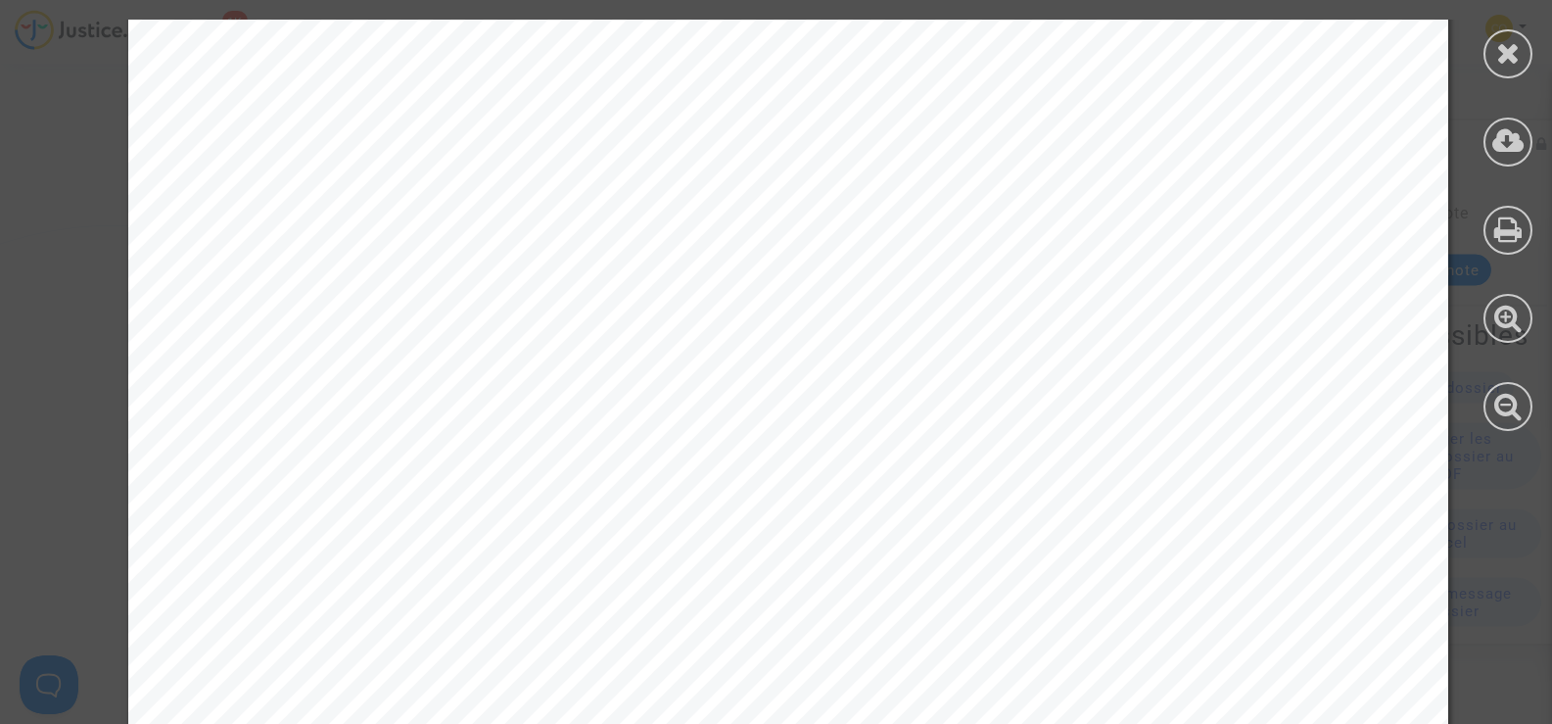
scroll to position [0, 0]
click at [1524, 64] on div at bounding box center [1508, 53] width 49 height 49
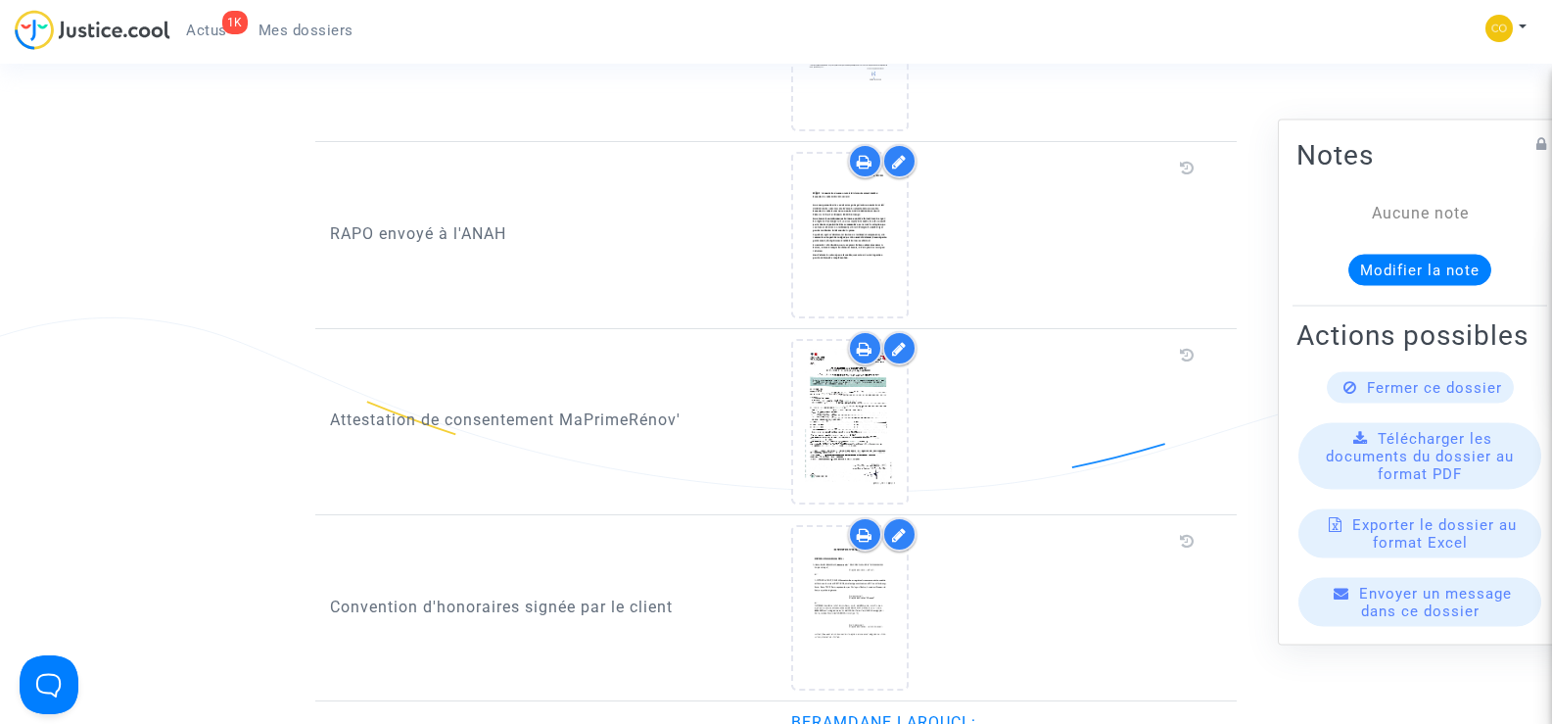
scroll to position [1861, 0]
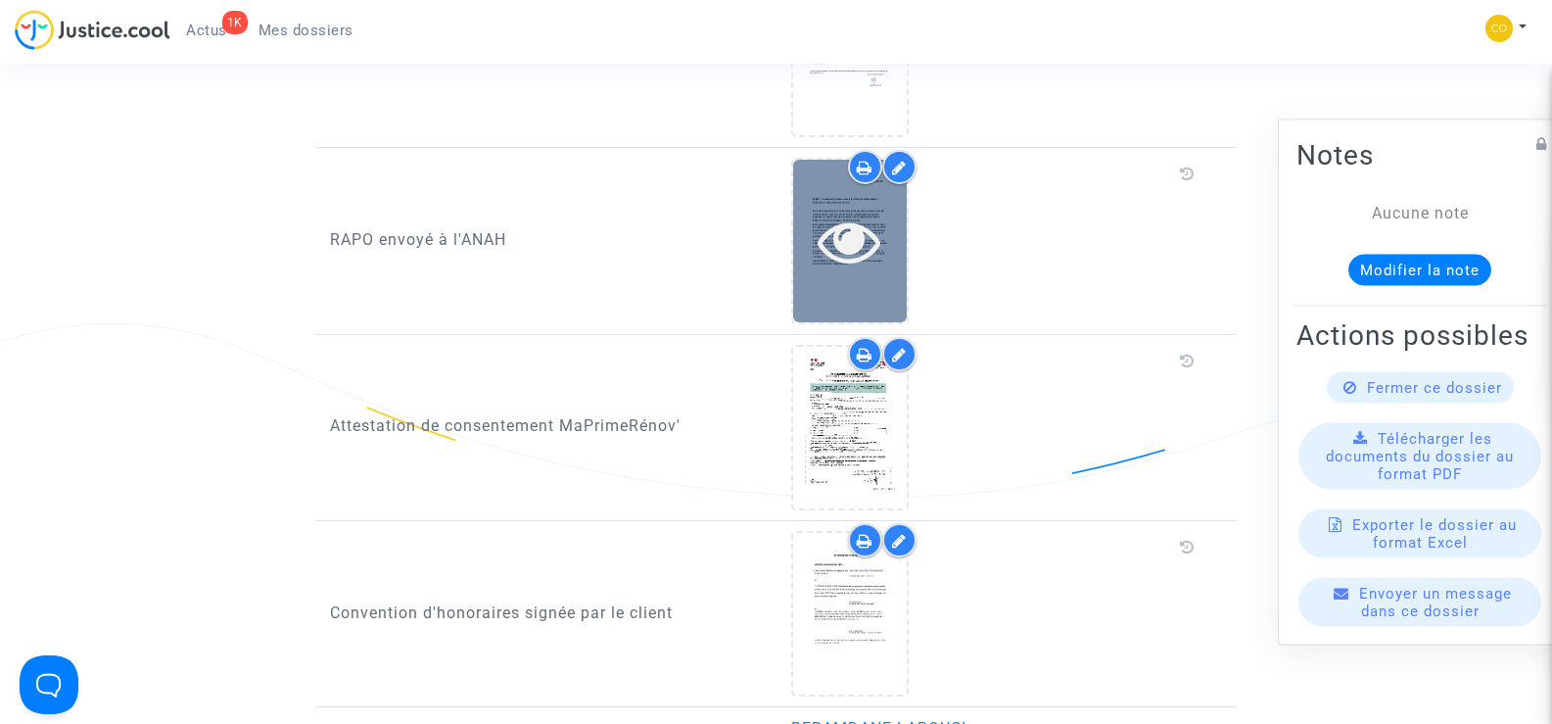
click at [870, 210] on icon at bounding box center [850, 241] width 64 height 63
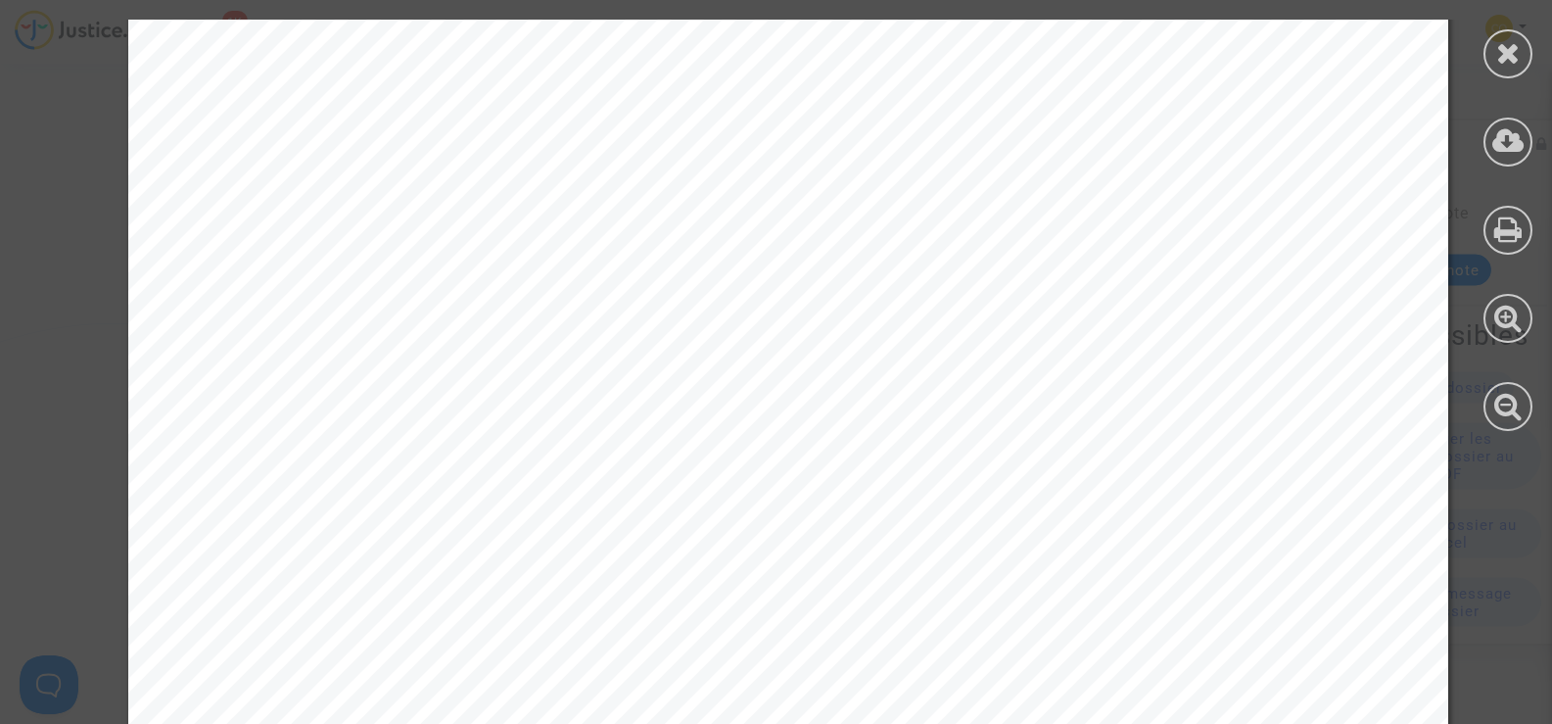
scroll to position [1189, 0]
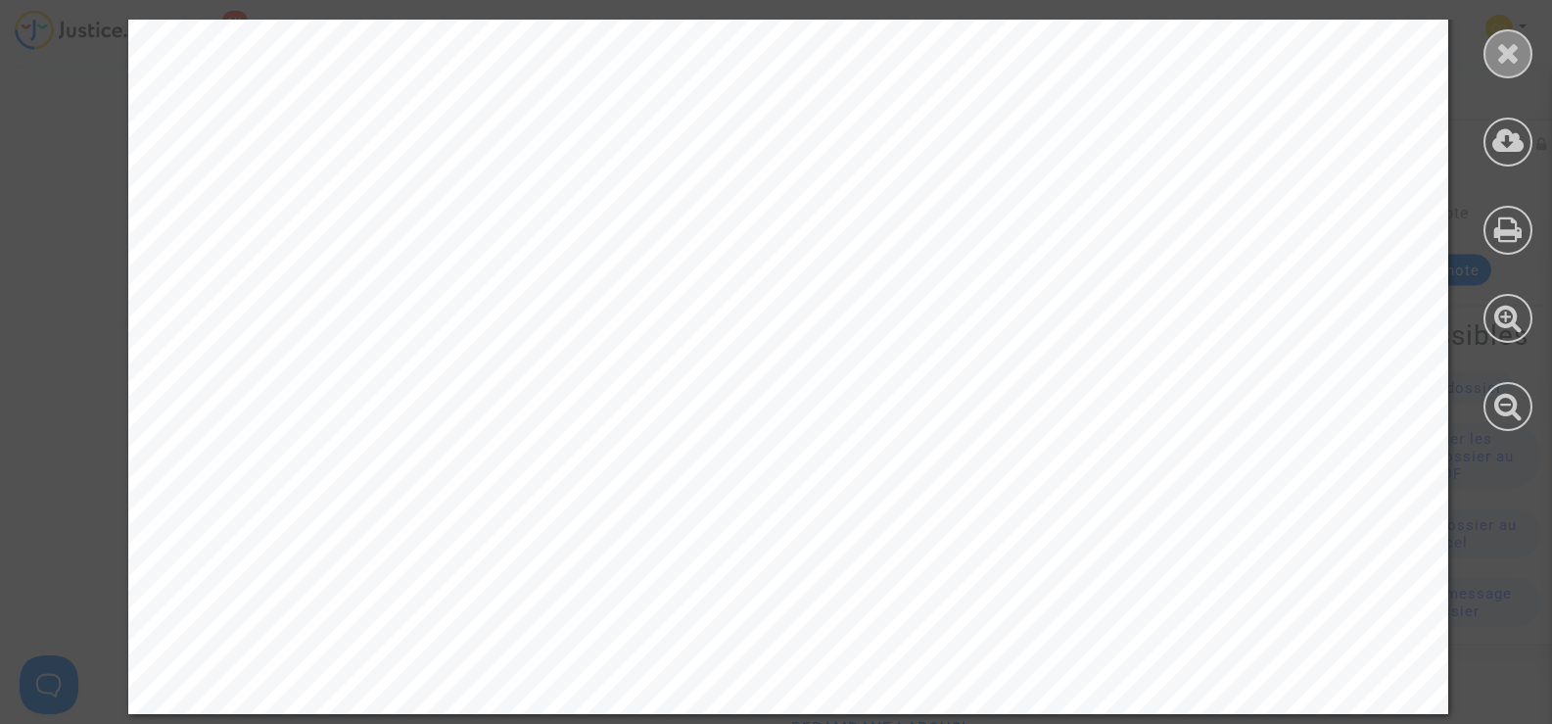
click at [1506, 58] on icon at bounding box center [1508, 52] width 24 height 29
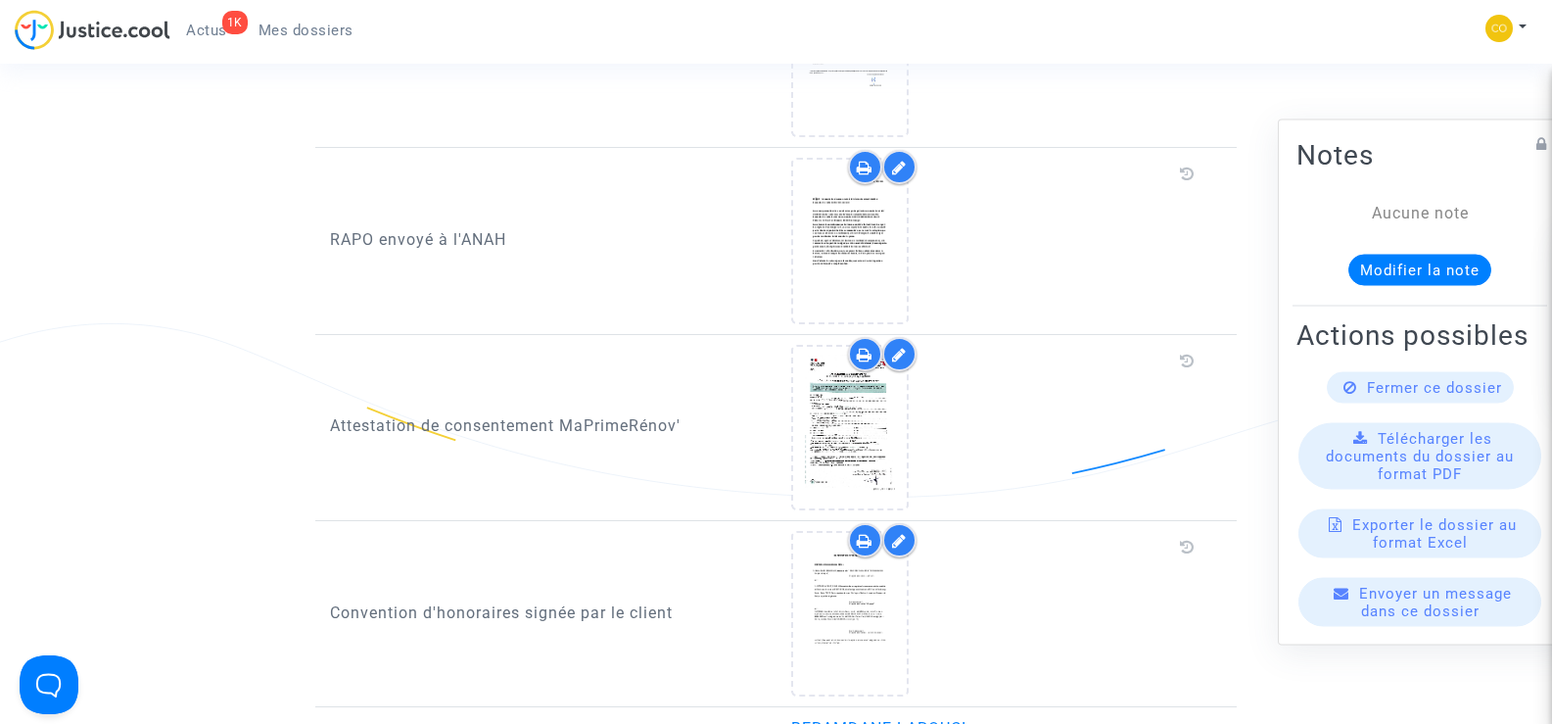
click at [296, 18] on link "Mes dossiers" at bounding box center [306, 30] width 126 height 29
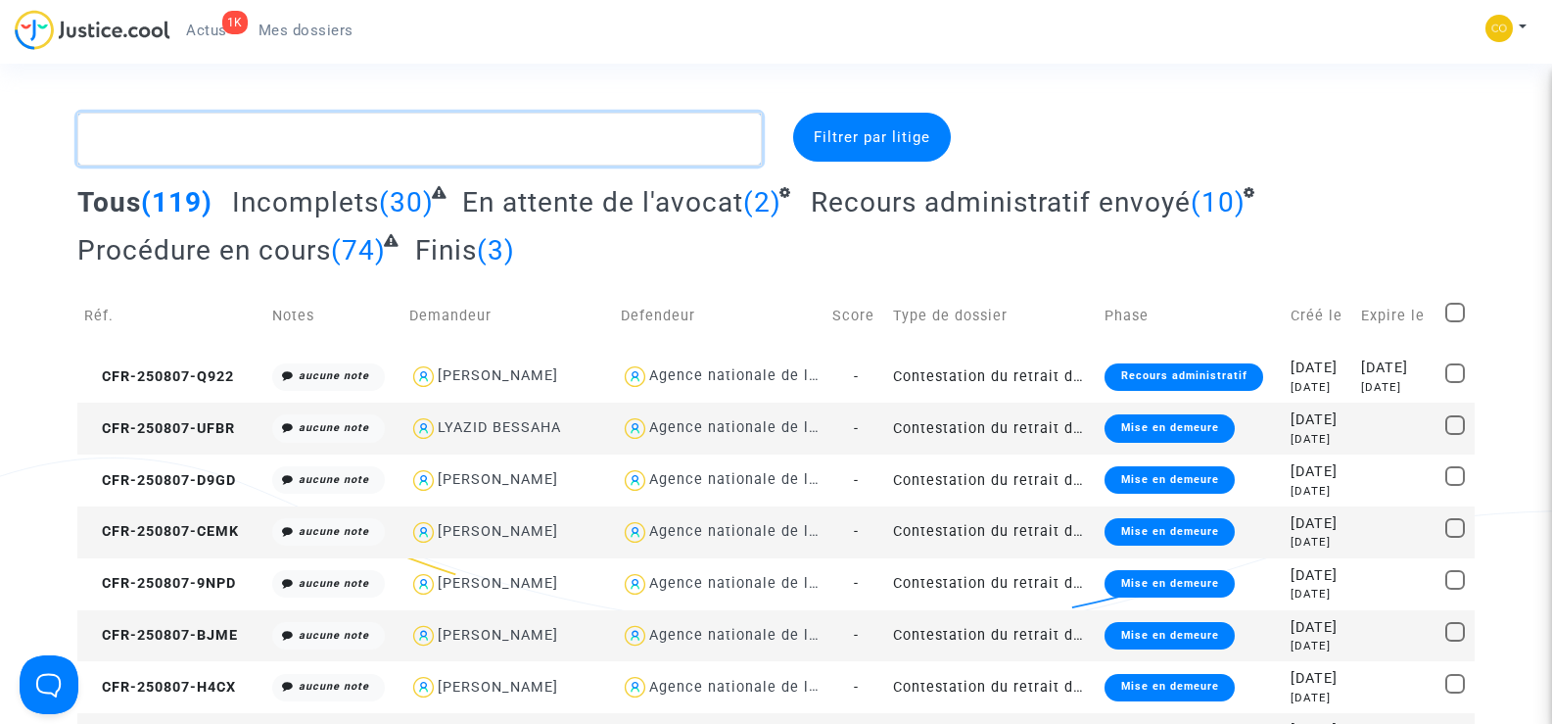
click at [184, 136] on textarea at bounding box center [419, 139] width 684 height 53
paste textarea "[PERSON_NAME]"
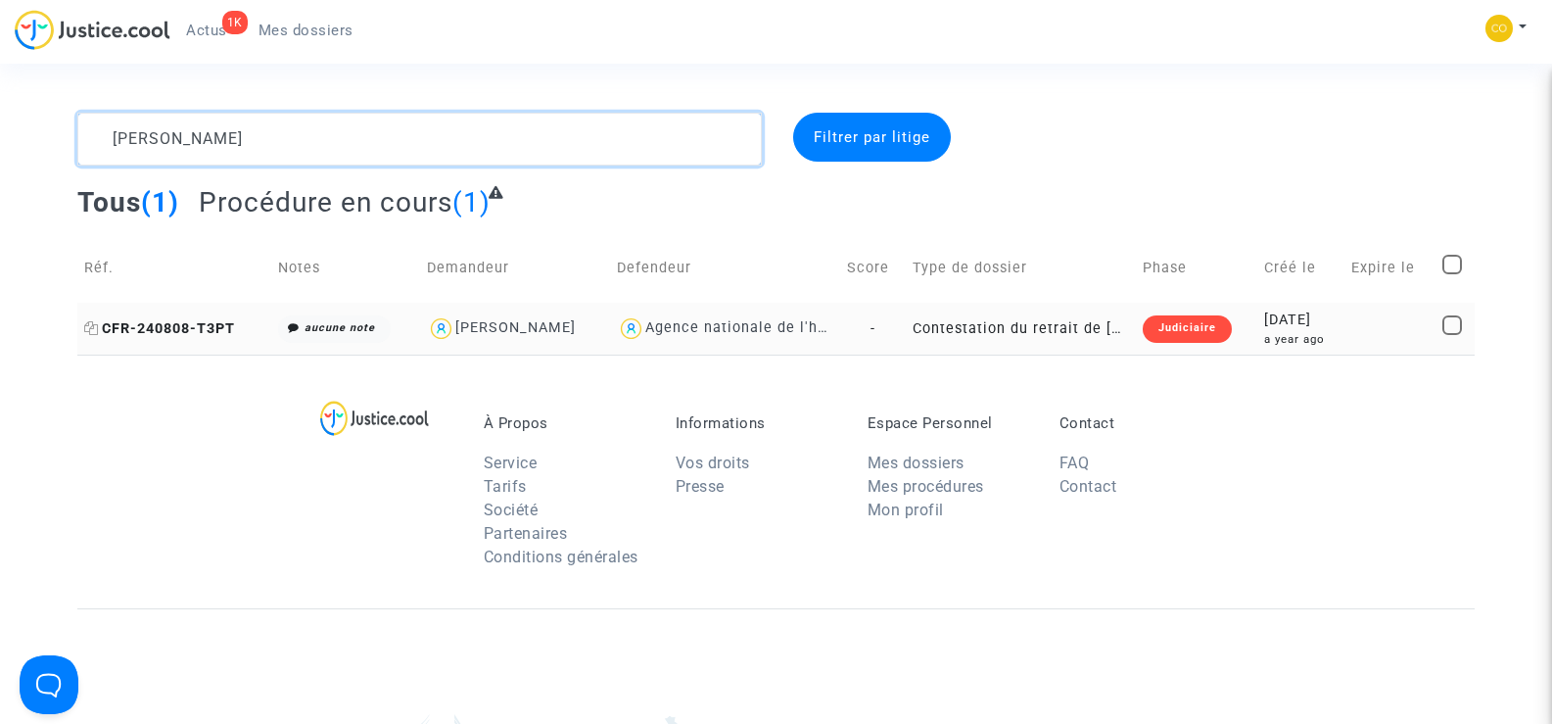
type textarea "[PERSON_NAME]"
click at [163, 320] on span "CFR-240808-T3PT" at bounding box center [159, 328] width 151 height 17
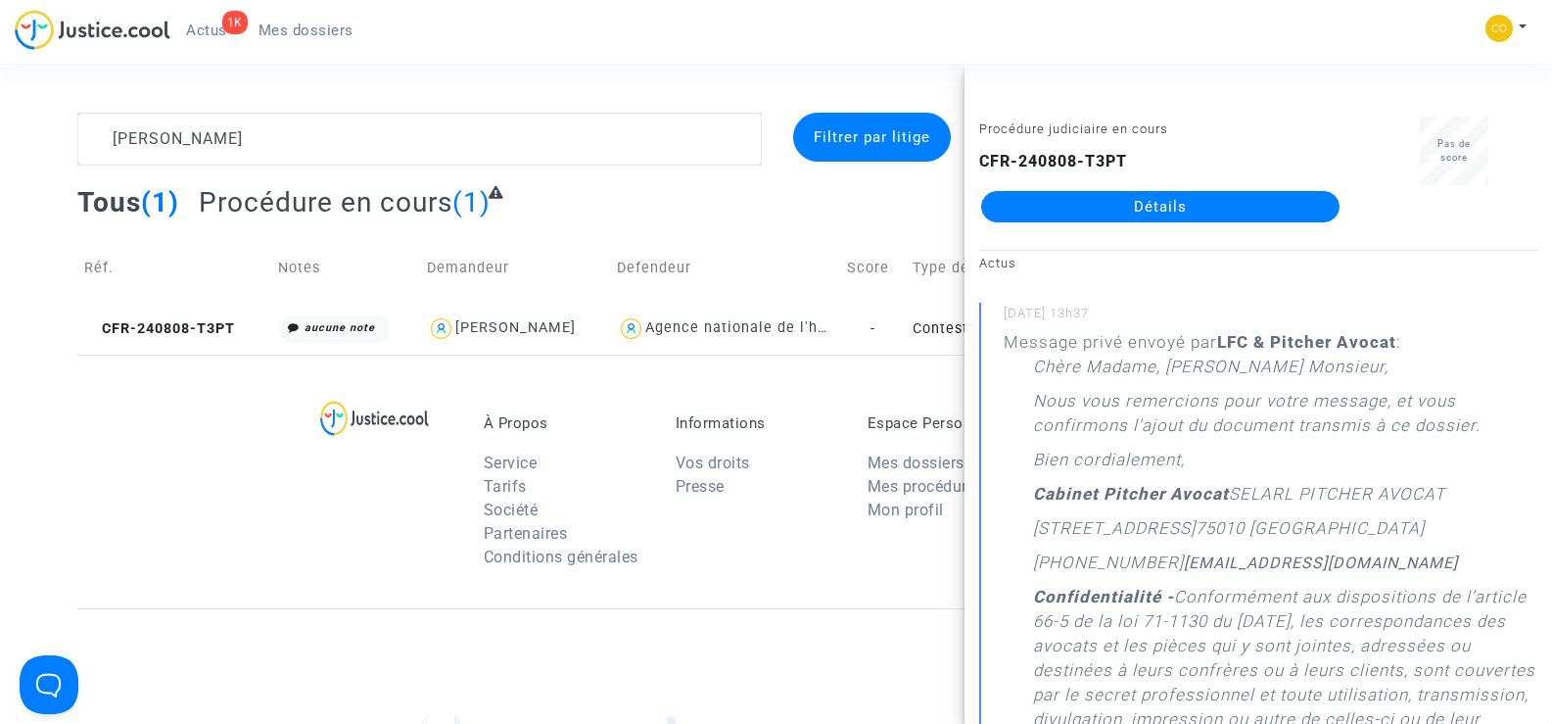
click at [1146, 212] on link "Détails" at bounding box center [1160, 206] width 358 height 31
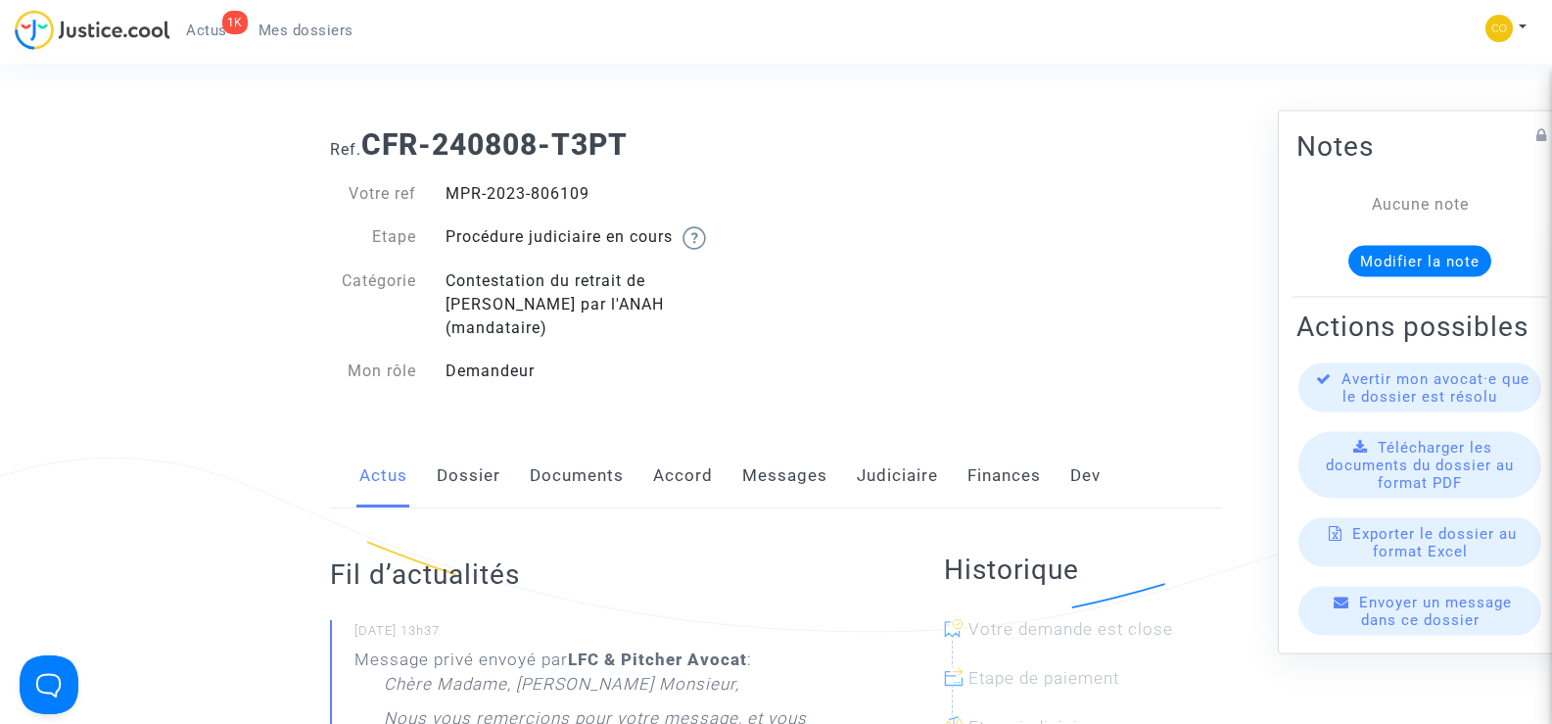
click at [569, 452] on link "Documents" at bounding box center [577, 476] width 94 height 65
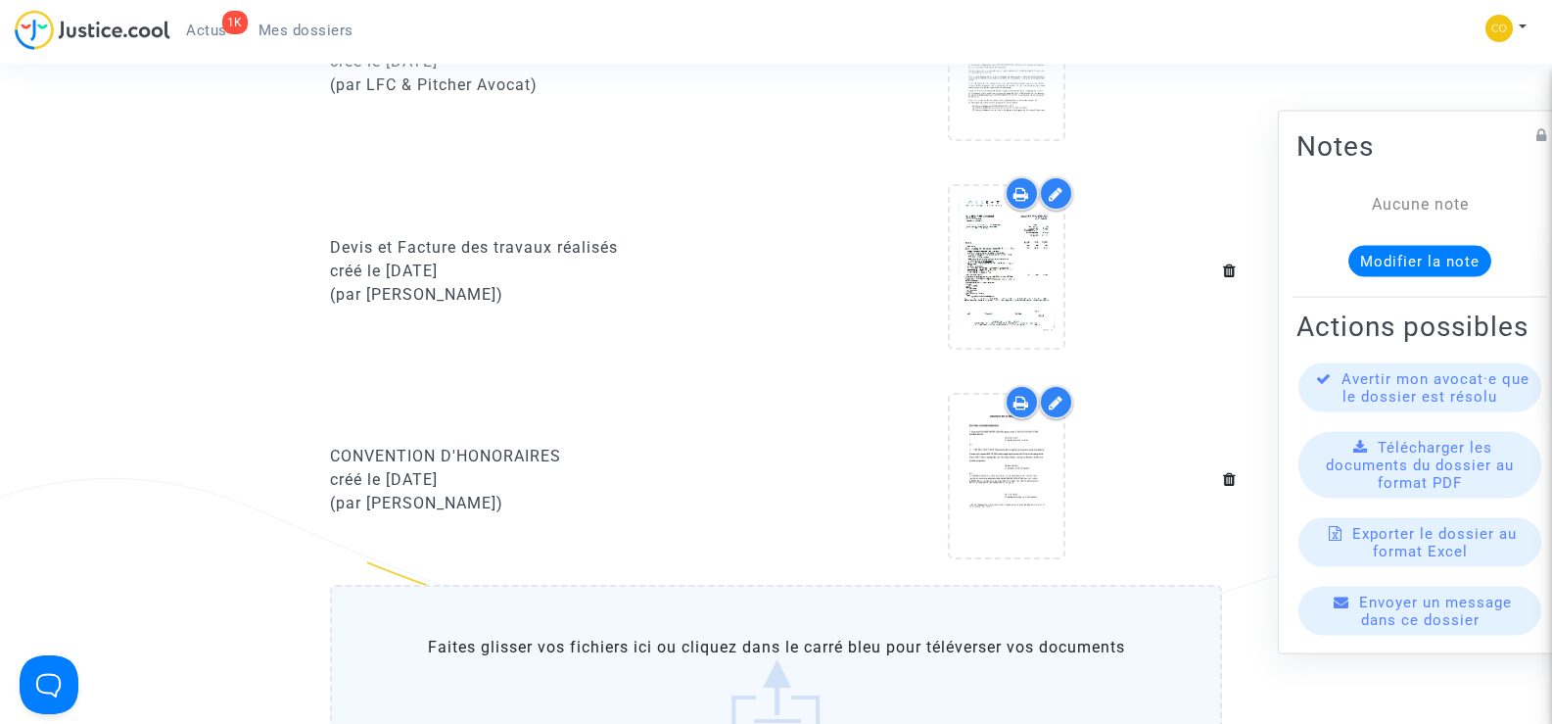
scroll to position [881, 0]
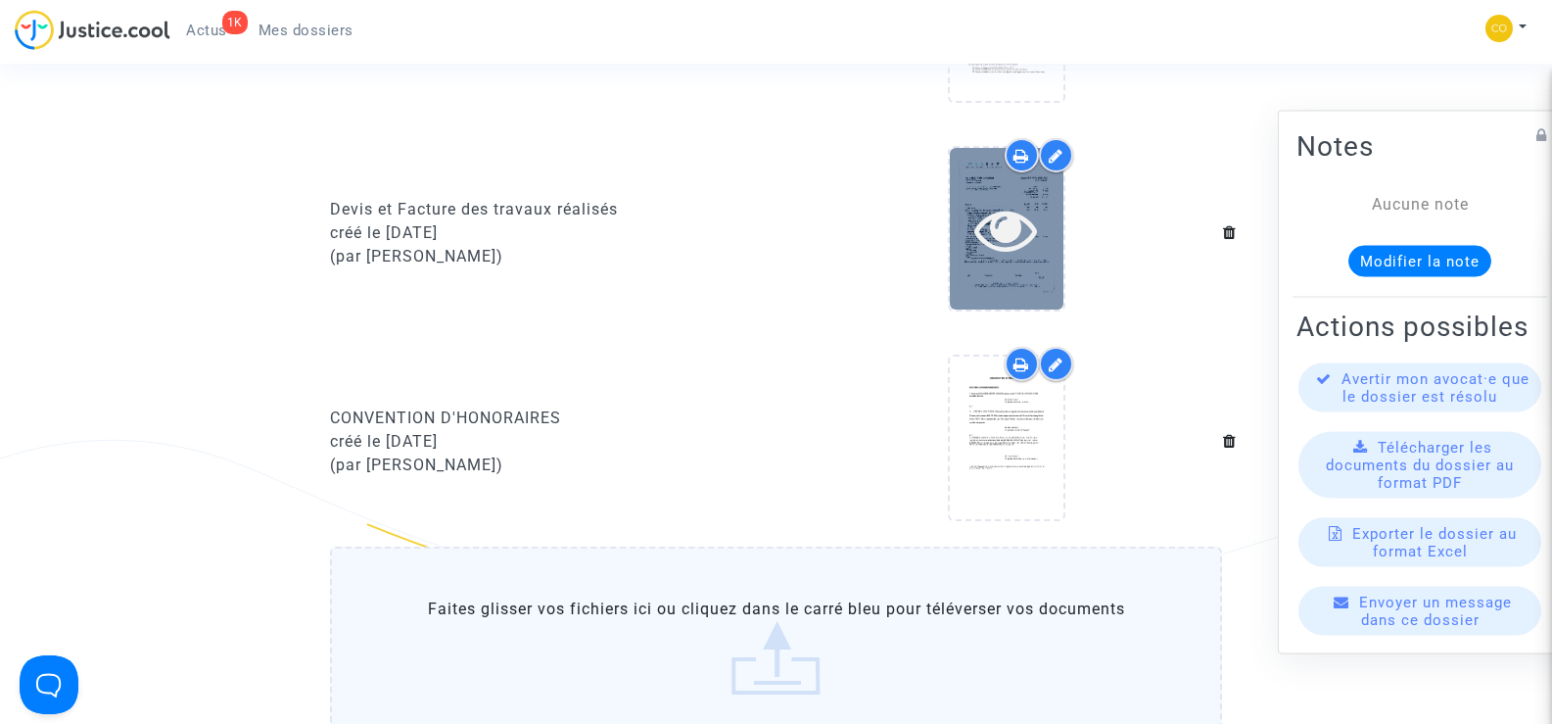
click at [987, 222] on icon at bounding box center [1006, 229] width 64 height 63
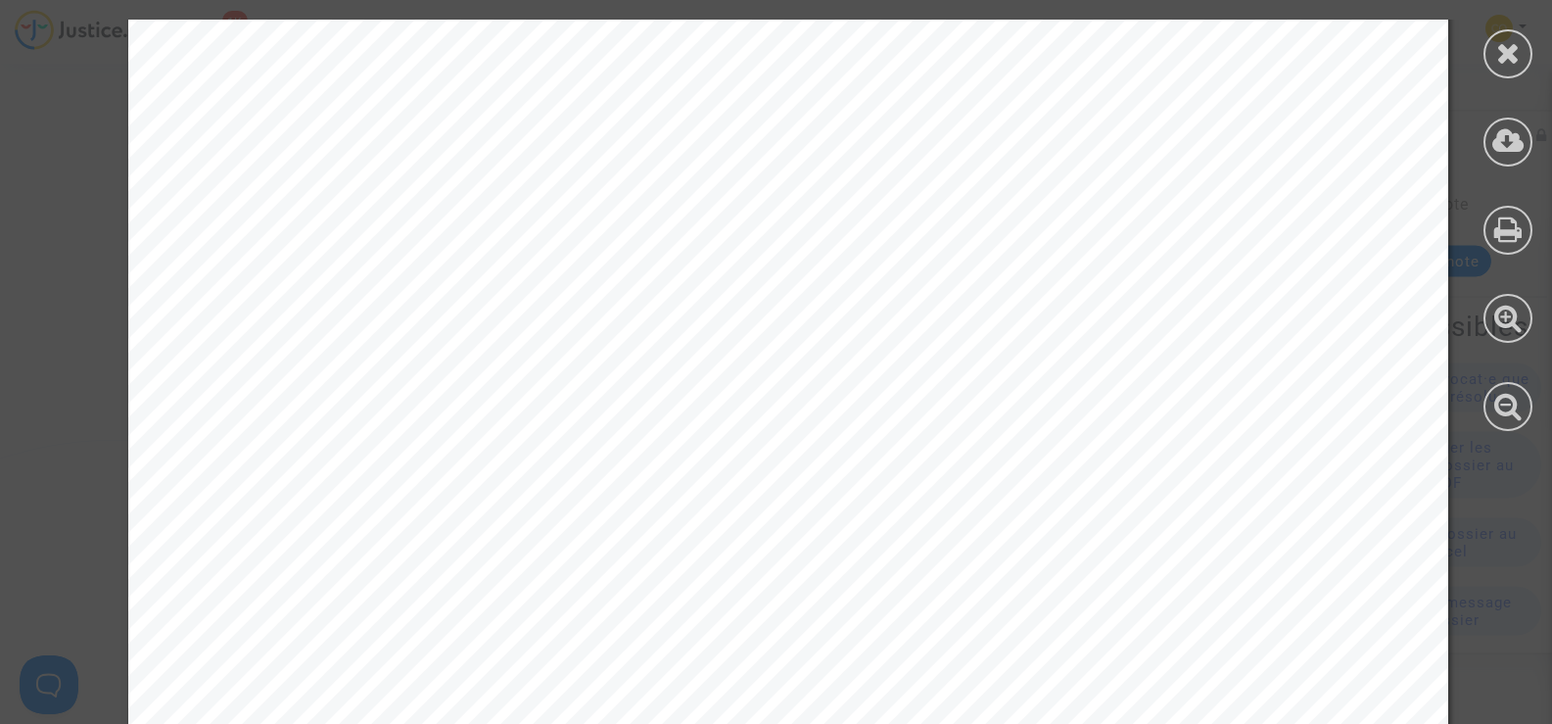
scroll to position [6823, 0]
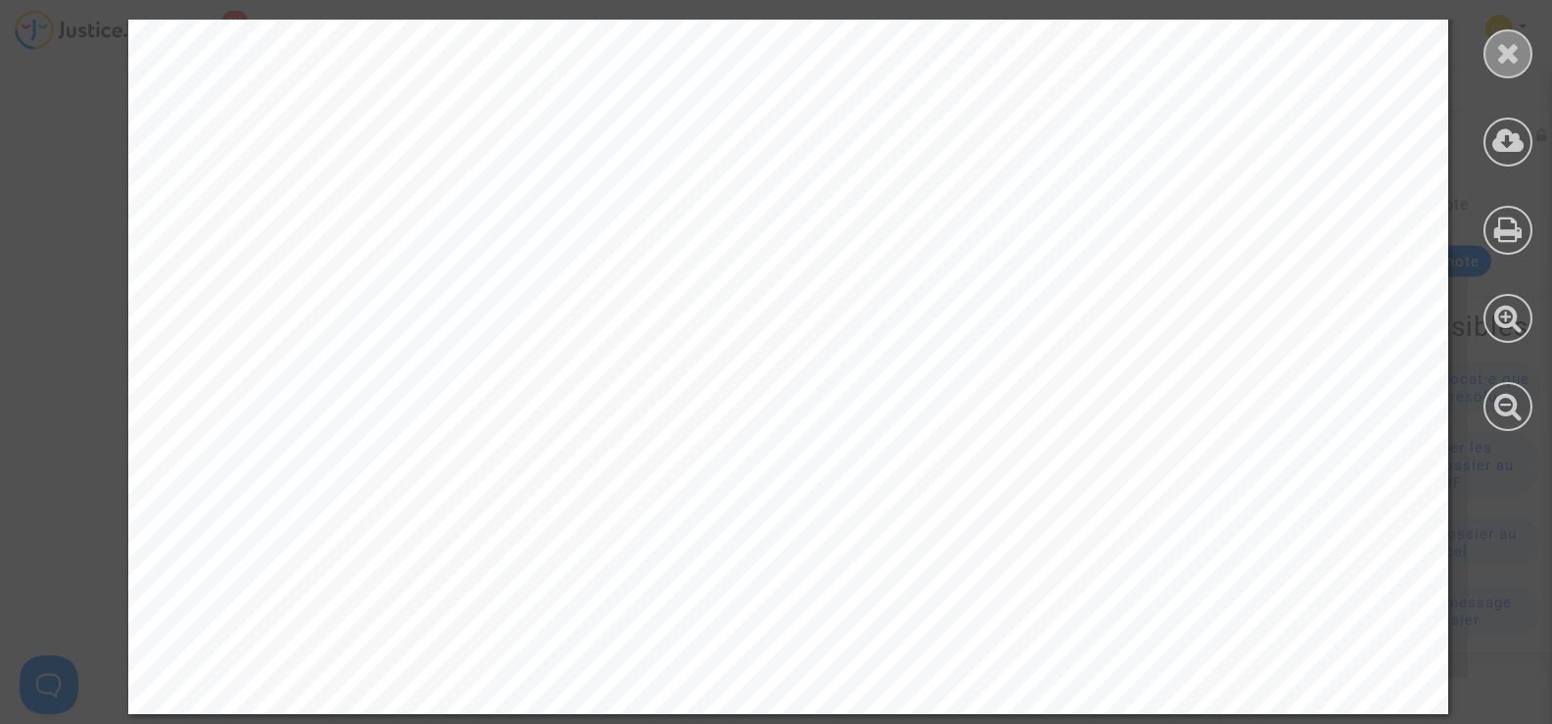
click at [1510, 56] on icon at bounding box center [1508, 52] width 24 height 29
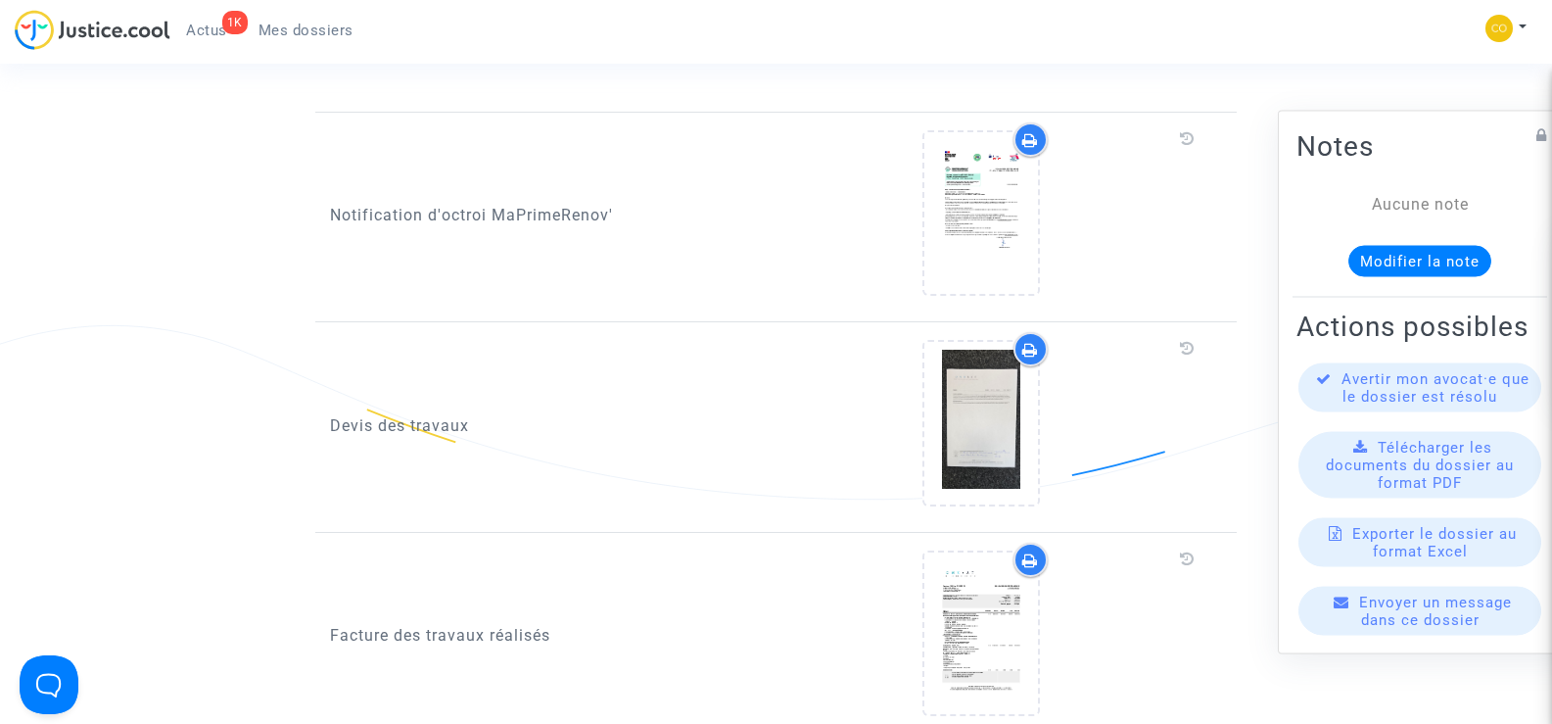
scroll to position [1861, 0]
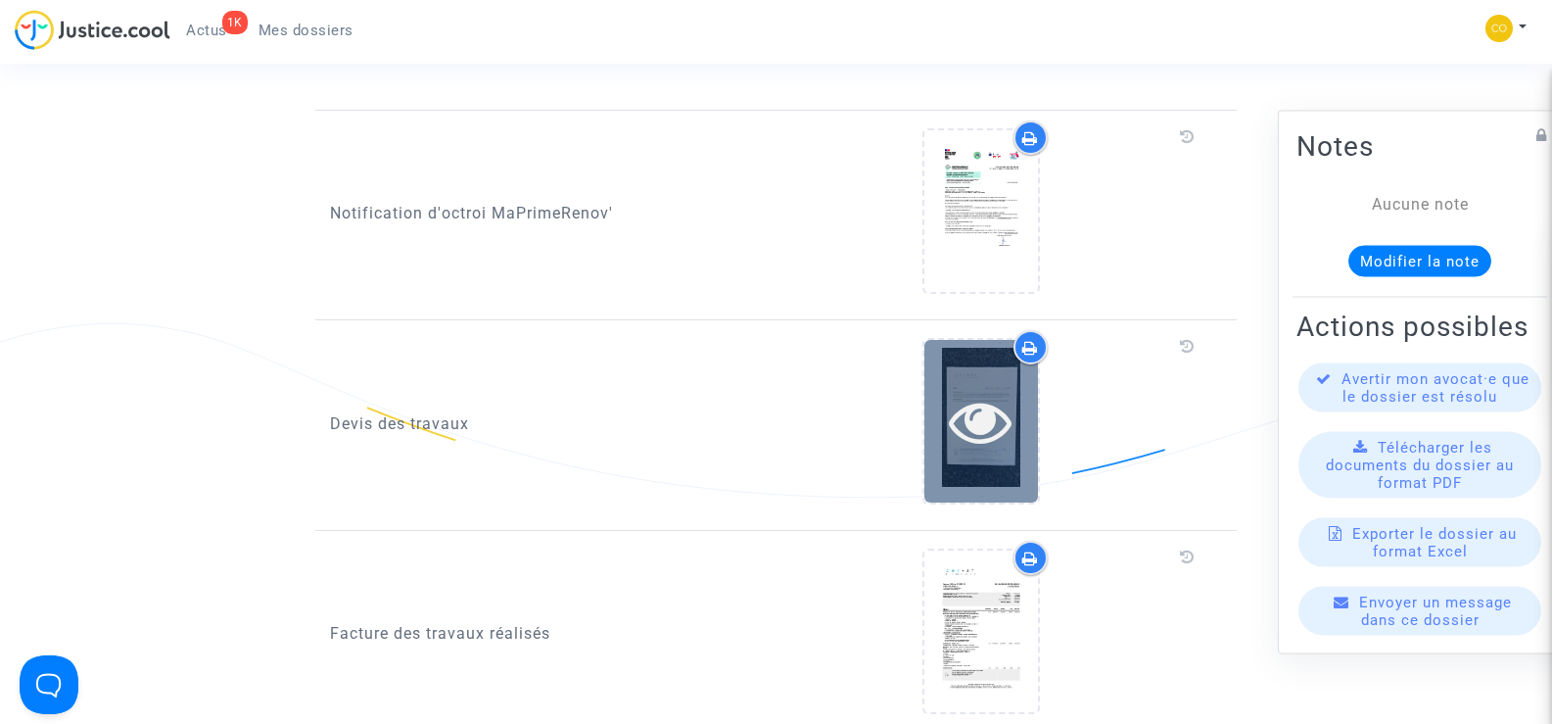
click at [961, 403] on icon at bounding box center [981, 421] width 64 height 63
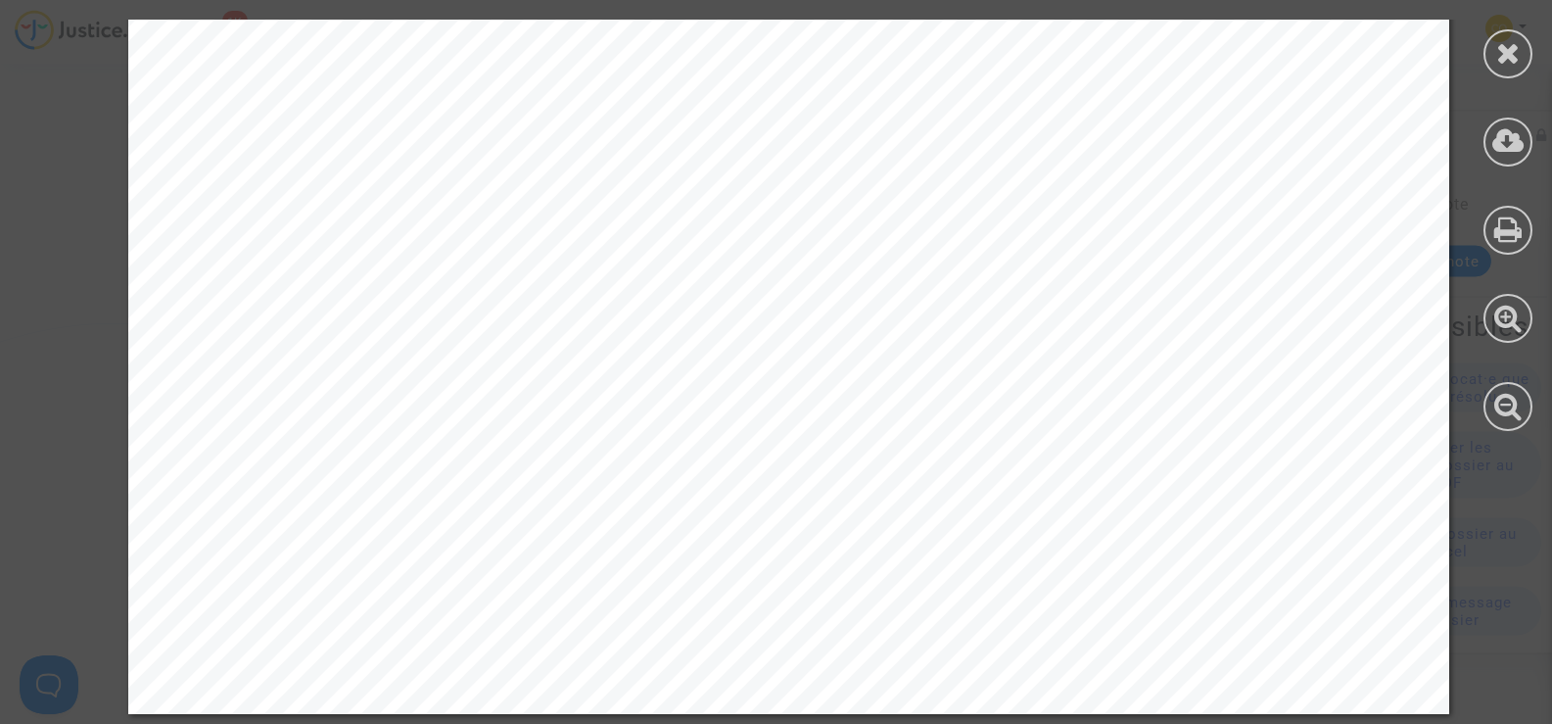
scroll to position [2382, 0]
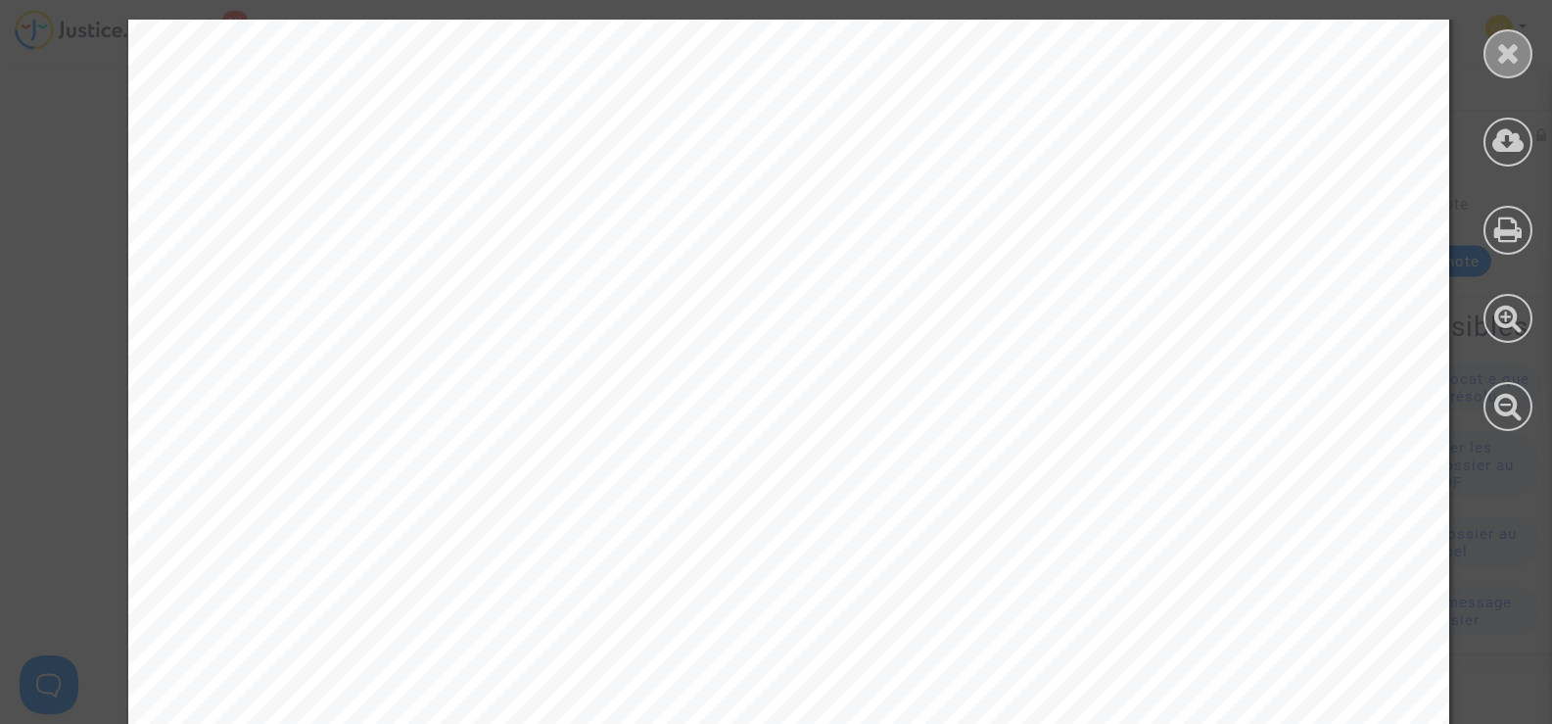
click at [1519, 47] on icon at bounding box center [1508, 52] width 24 height 29
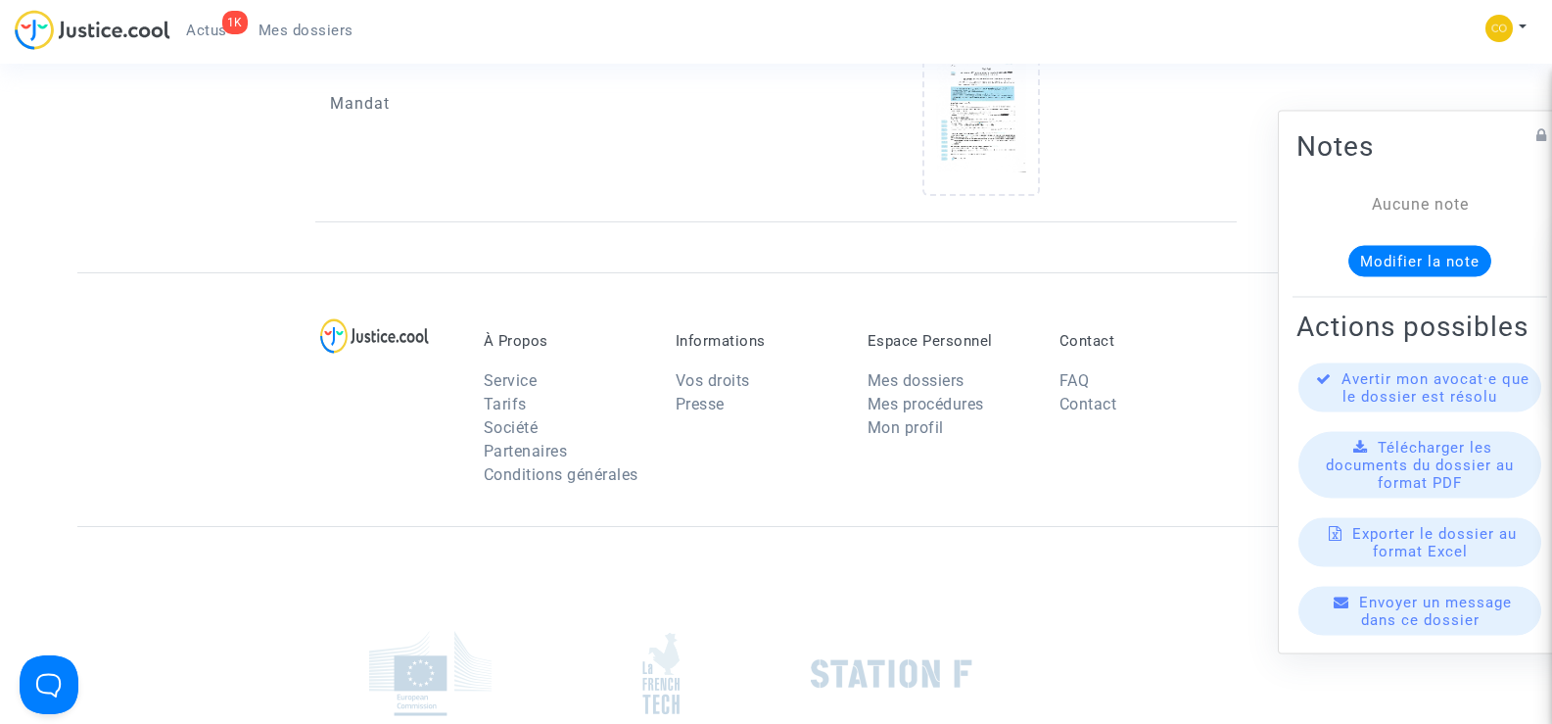
scroll to position [3494, 0]
